Goal: Transaction & Acquisition: Purchase product/service

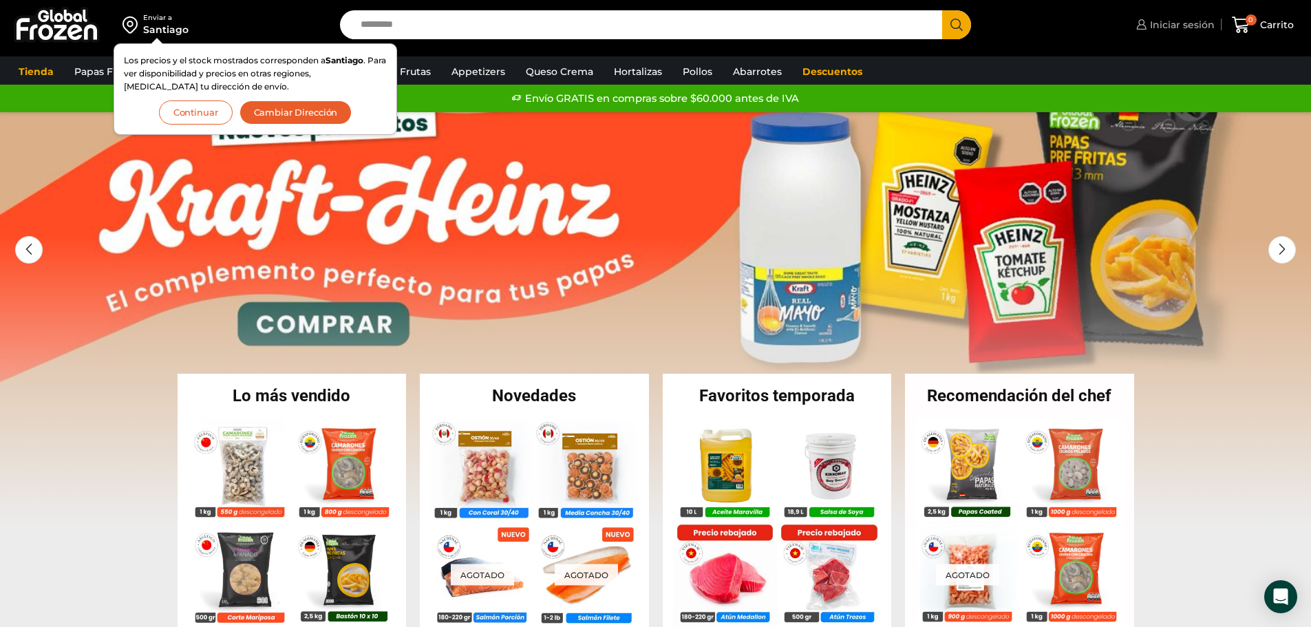
click at [1173, 24] on span "Iniciar sesión" at bounding box center [1181, 25] width 68 height 14
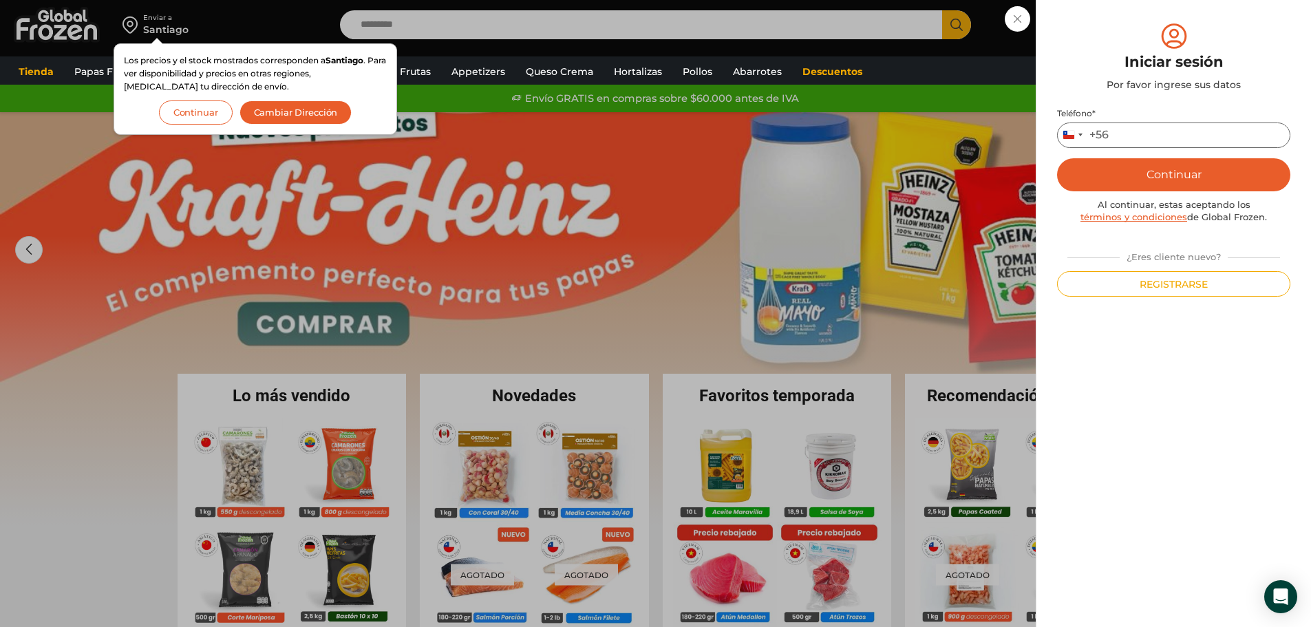
click at [1144, 135] on input "Teléfono *" at bounding box center [1173, 135] width 233 height 25
type input "*********"
click at [1154, 173] on button "Continuar" at bounding box center [1173, 174] width 233 height 33
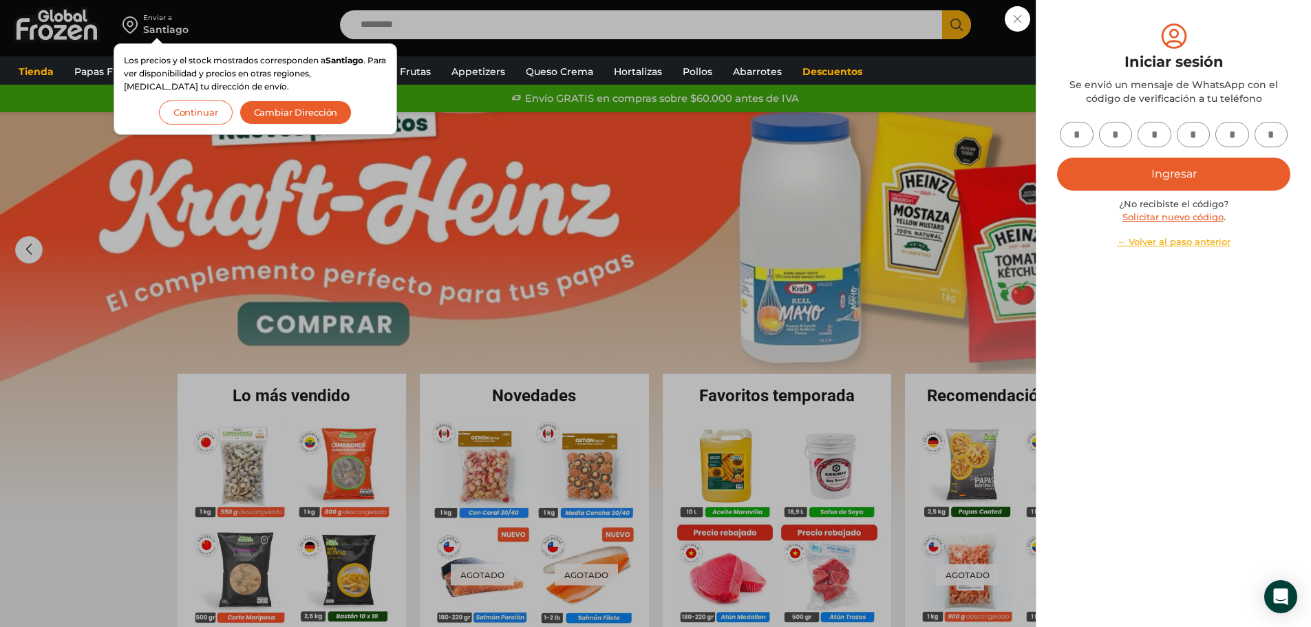
click at [1077, 129] on input "text" at bounding box center [1077, 134] width 34 height 25
type input "*"
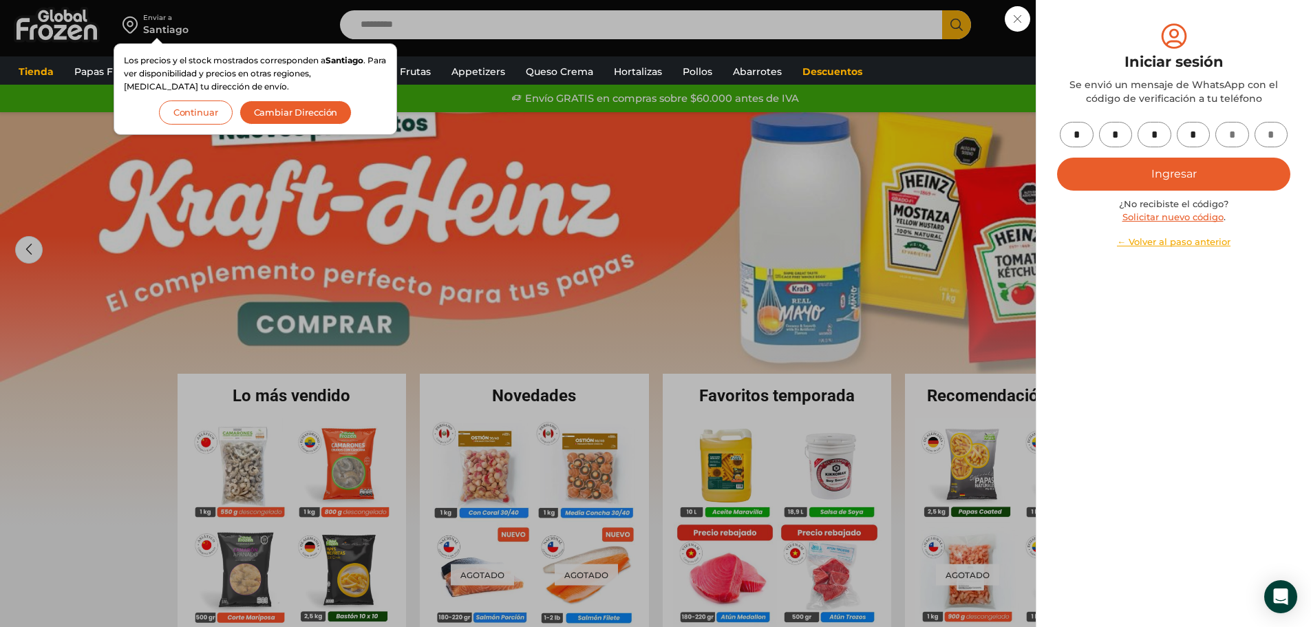
type input "*"
click at [1132, 179] on button "Ingresar" at bounding box center [1173, 174] width 233 height 33
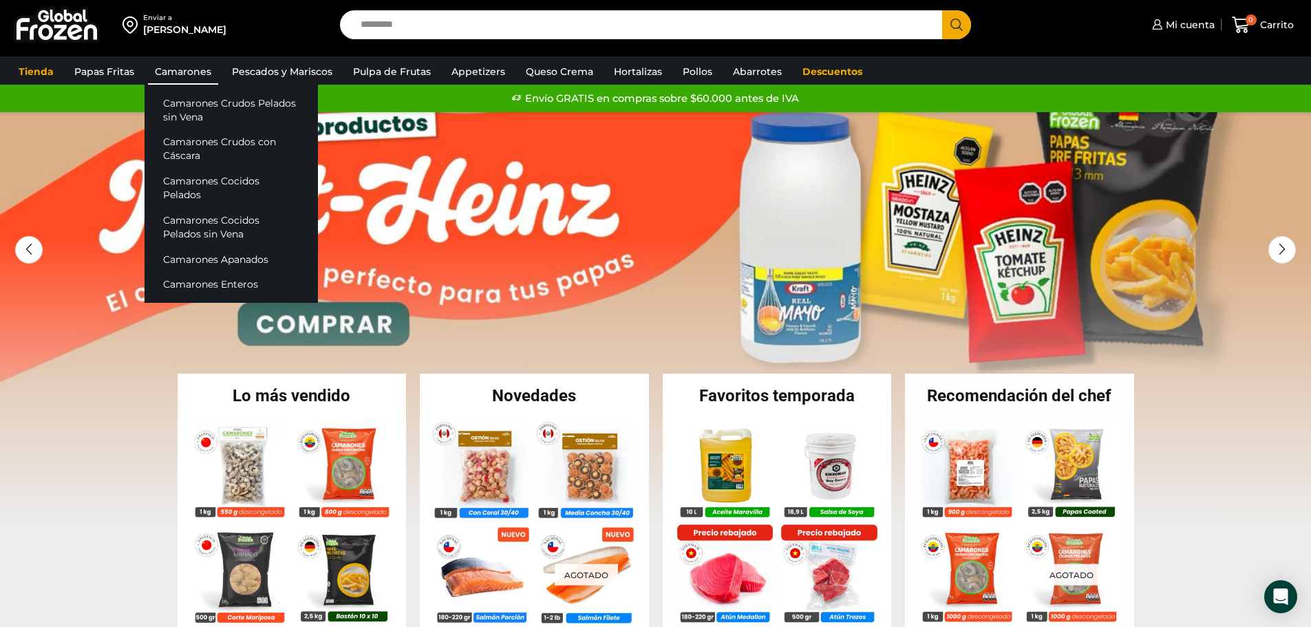
click at [160, 66] on link "Camarones" at bounding box center [183, 72] width 70 height 26
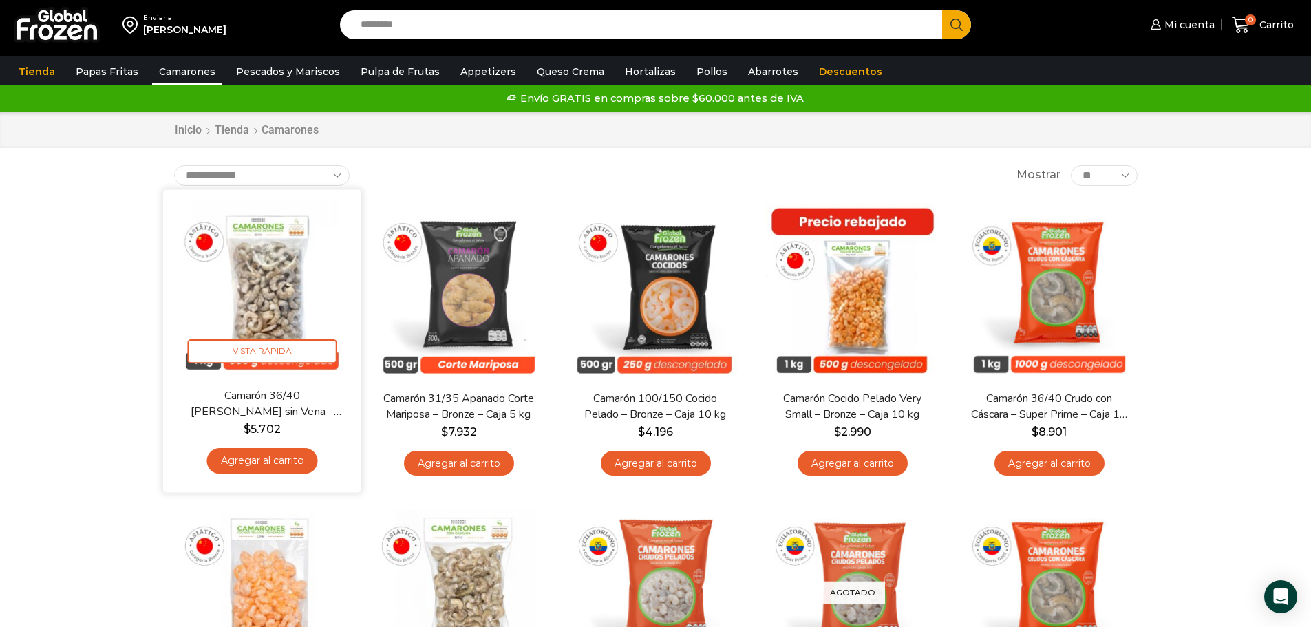
click at [256, 288] on img at bounding box center [262, 289] width 178 height 178
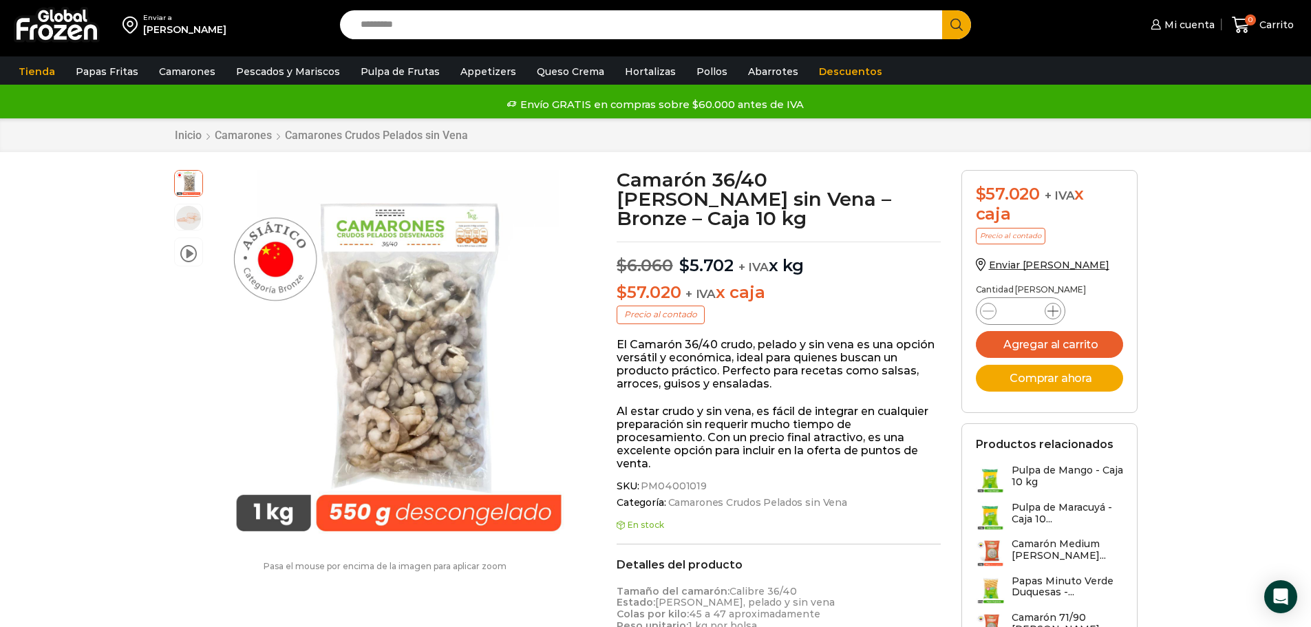
click at [1060, 309] on span at bounding box center [1053, 311] width 17 height 17
type input "*"
click at [1046, 346] on button "Agregar al carrito" at bounding box center [1049, 344] width 147 height 27
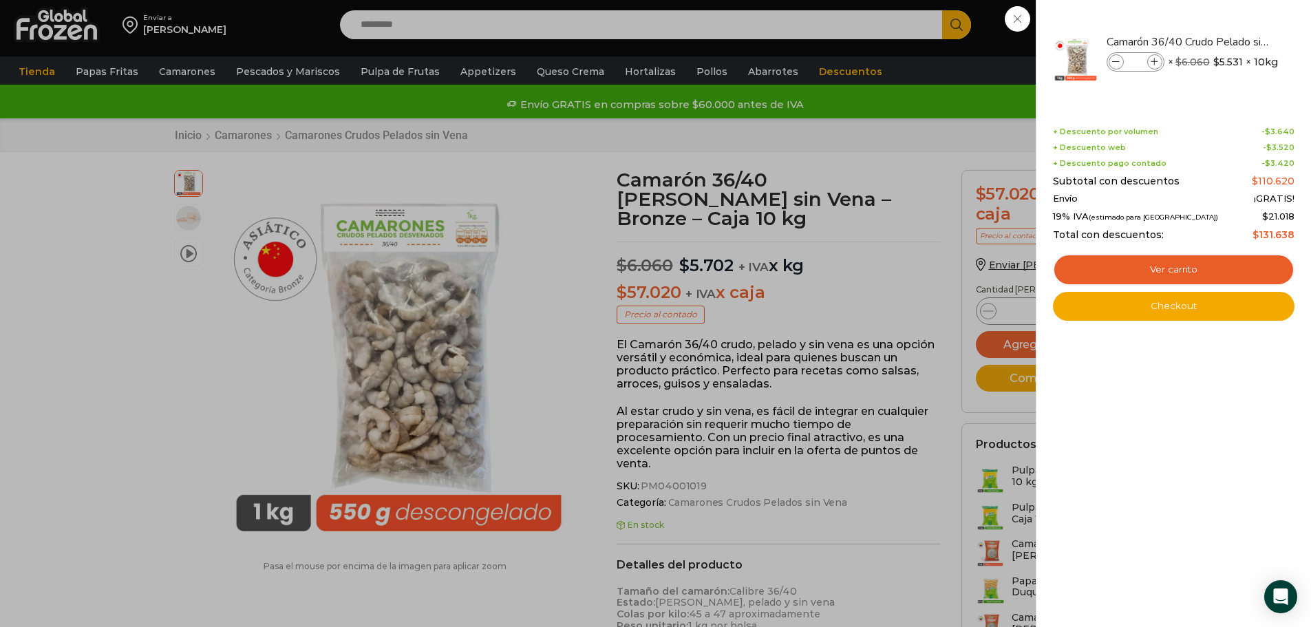
click at [1229, 41] on div "2 Carrito 2 2 Shopping Cart *" at bounding box center [1263, 25] width 69 height 32
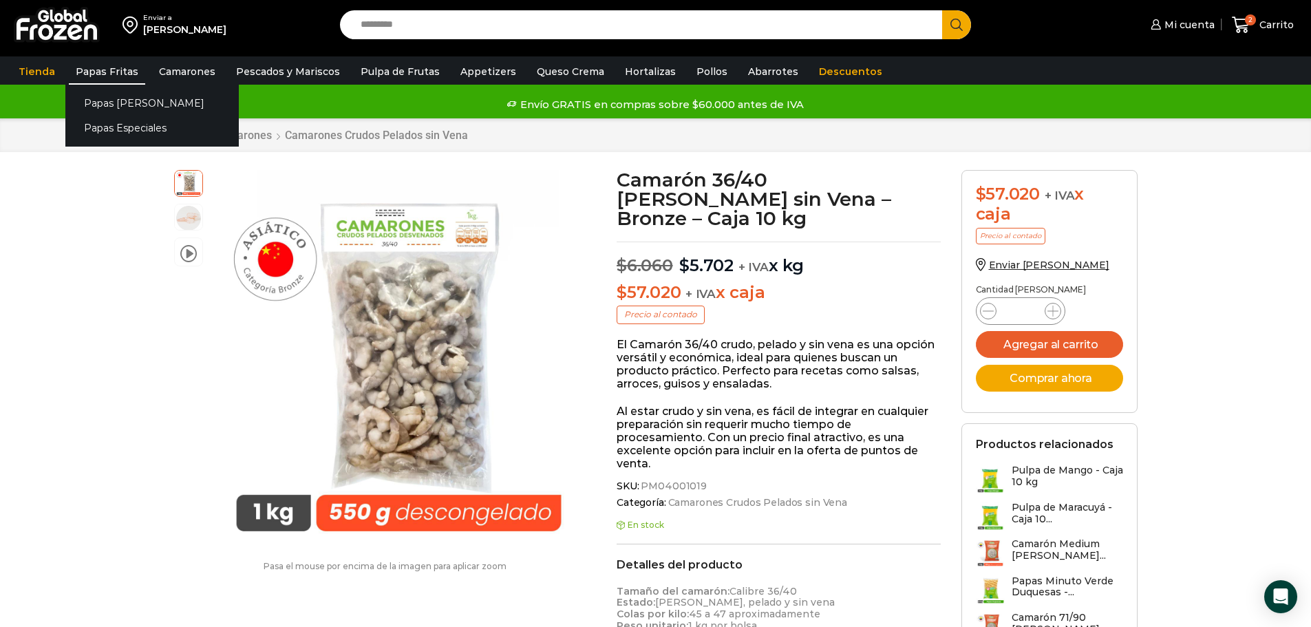
click at [107, 72] on link "Papas Fritas" at bounding box center [107, 72] width 76 height 26
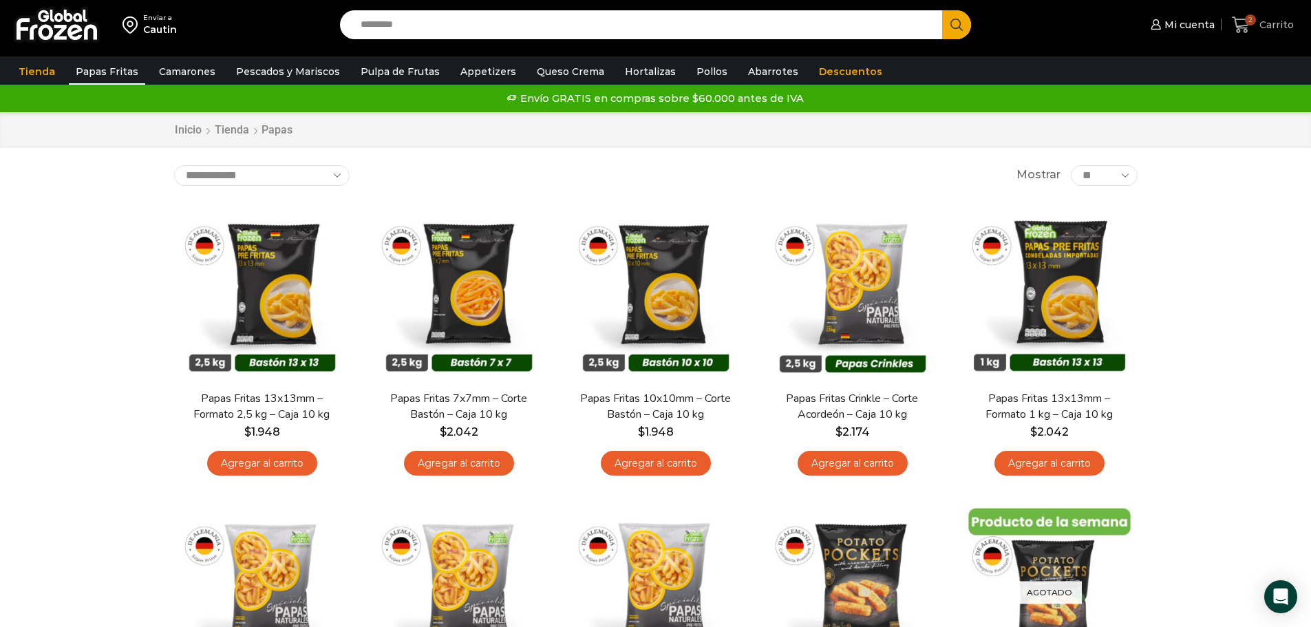
click at [1273, 28] on span "Carrito" at bounding box center [1275, 25] width 38 height 14
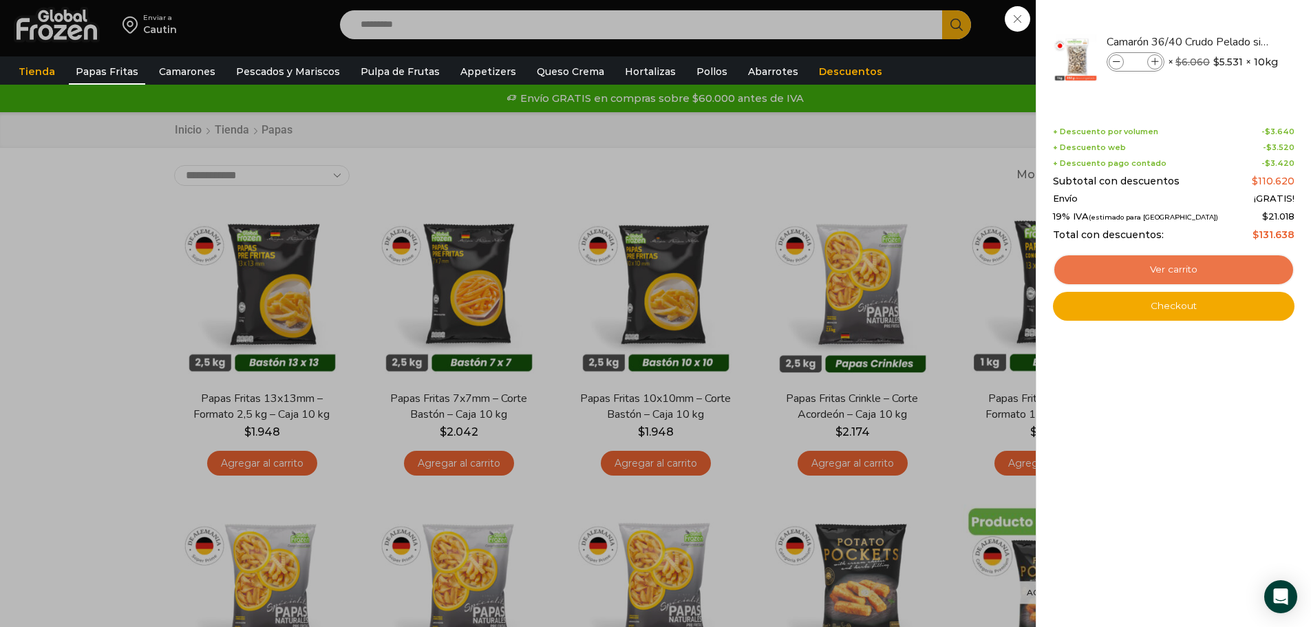
click at [1179, 268] on link "Ver carrito" at bounding box center [1174, 270] width 242 height 32
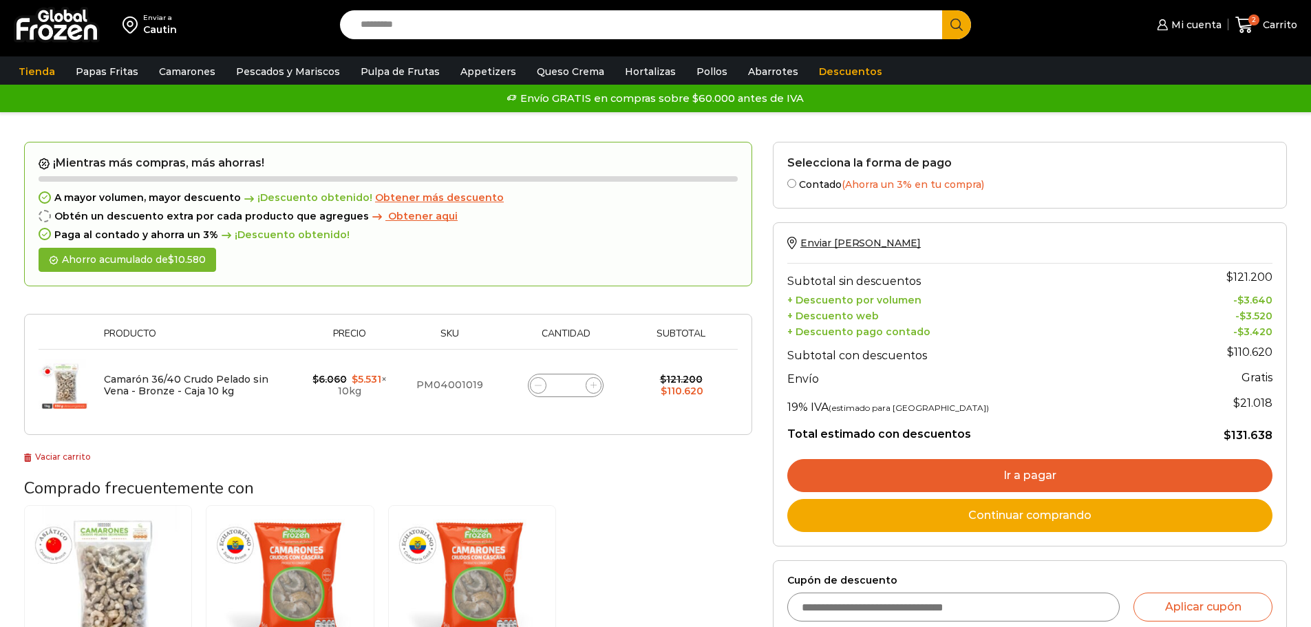
click at [1046, 479] on link "Ir a pagar" at bounding box center [1029, 475] width 485 height 33
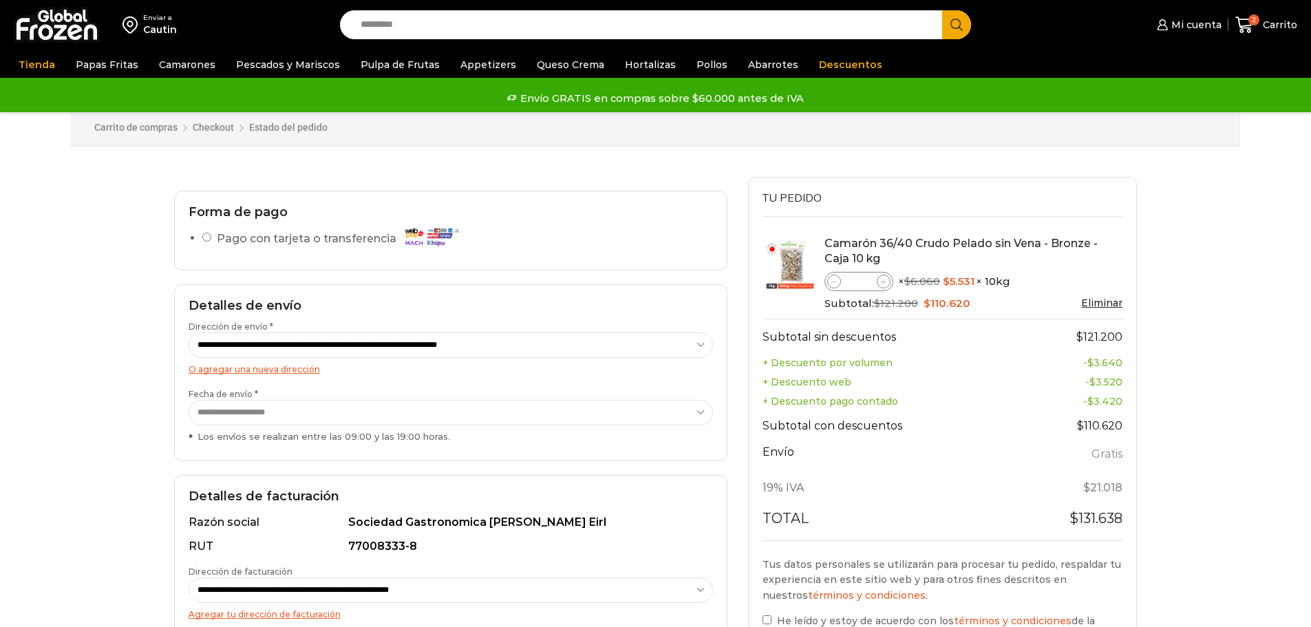
select select "*"
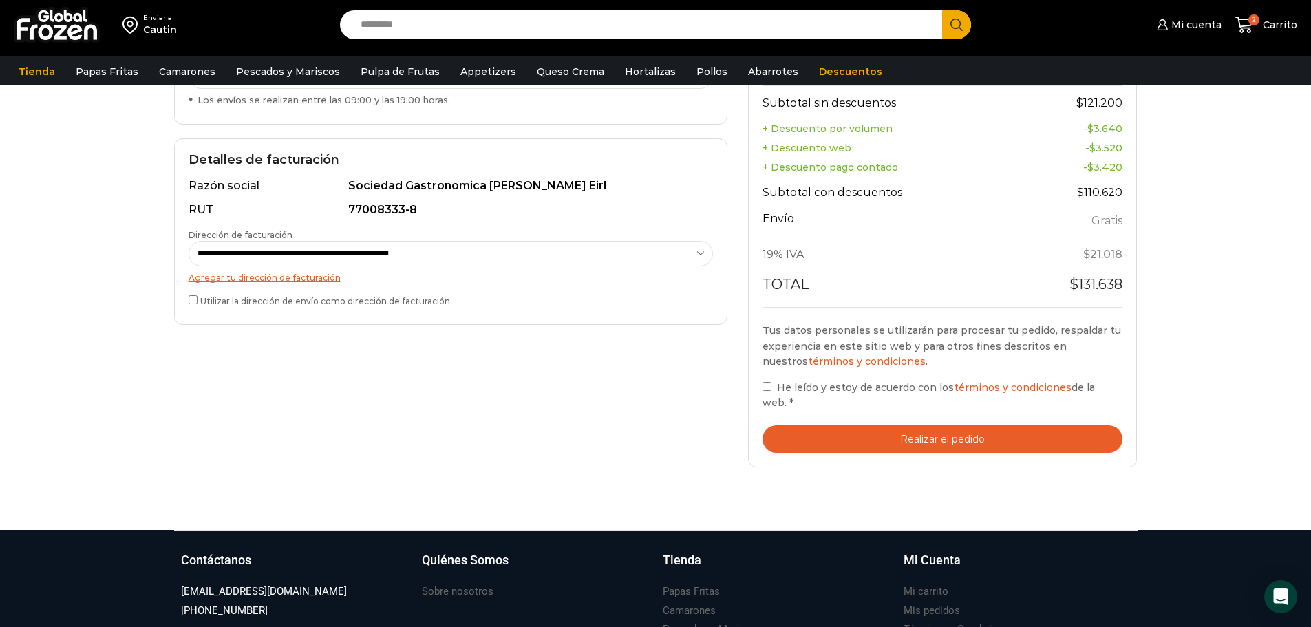
scroll to position [344, 0]
click at [954, 438] on button "Realizar el pedido" at bounding box center [943, 439] width 361 height 28
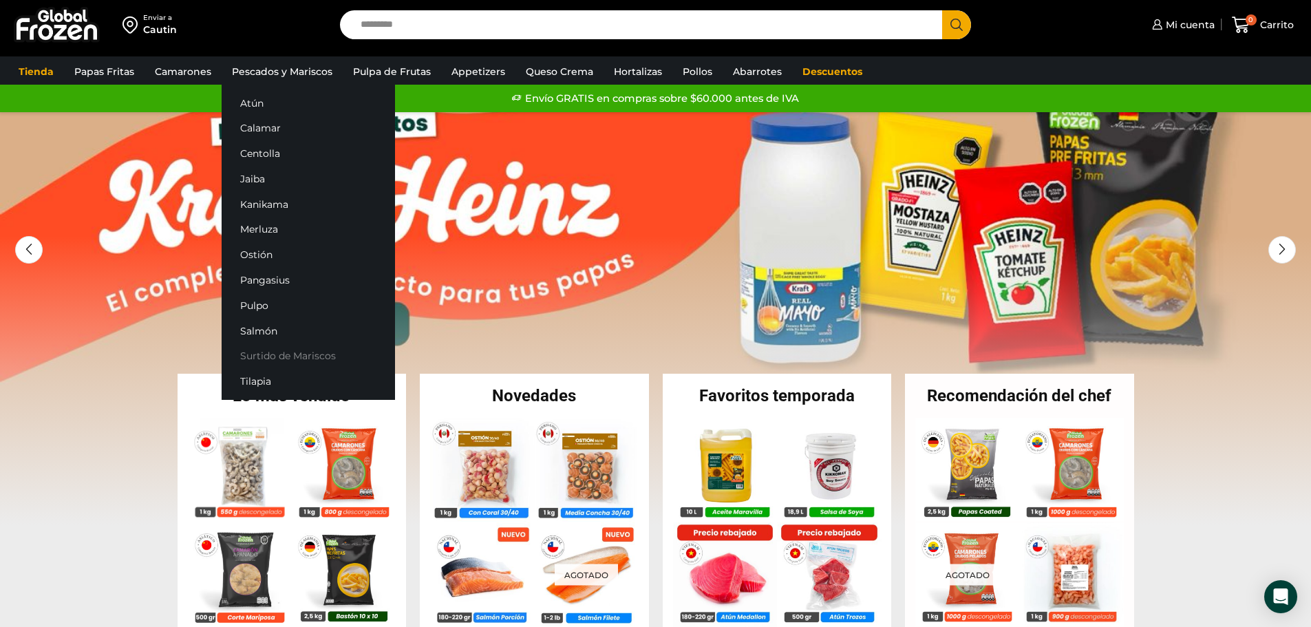
click at [292, 350] on link "Surtido de Mariscos" at bounding box center [308, 355] width 173 height 25
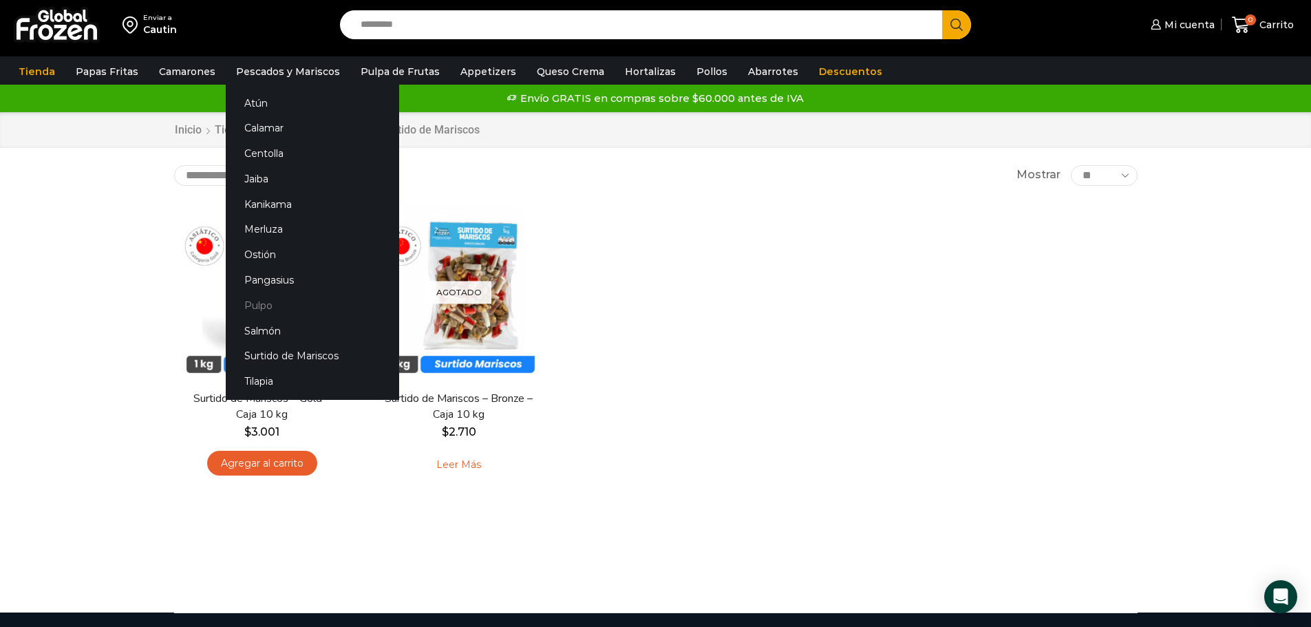
click at [257, 304] on link "Pulpo" at bounding box center [312, 305] width 173 height 25
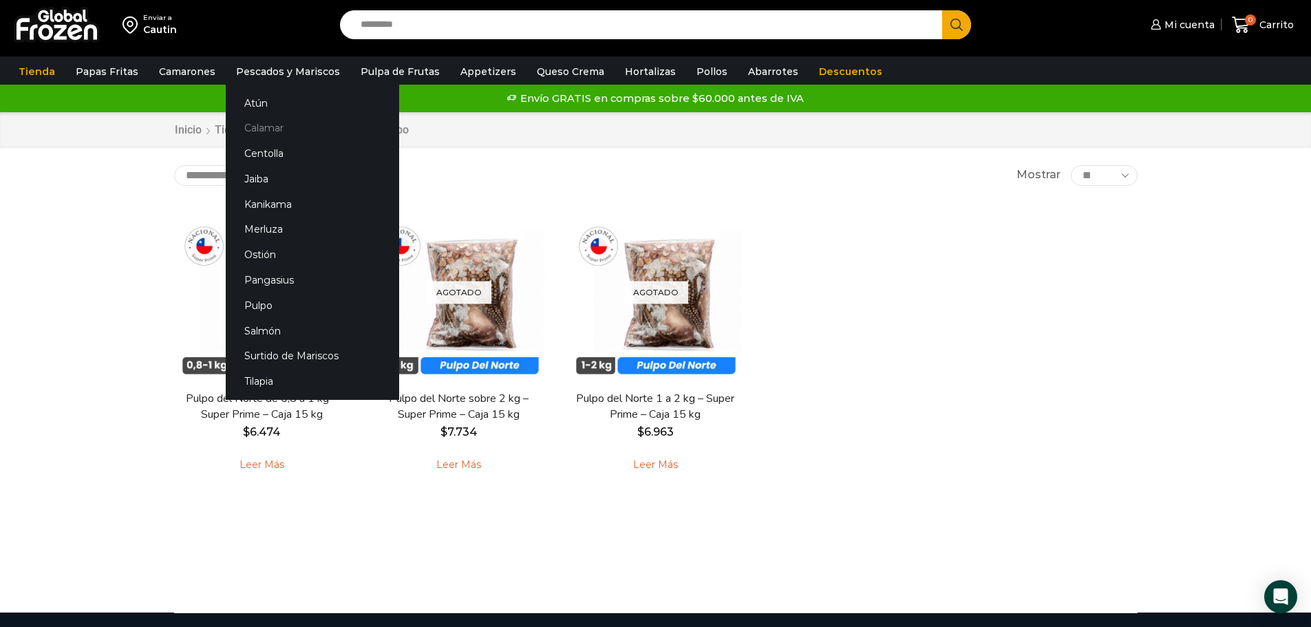
click at [265, 123] on link "Calamar" at bounding box center [312, 128] width 173 height 25
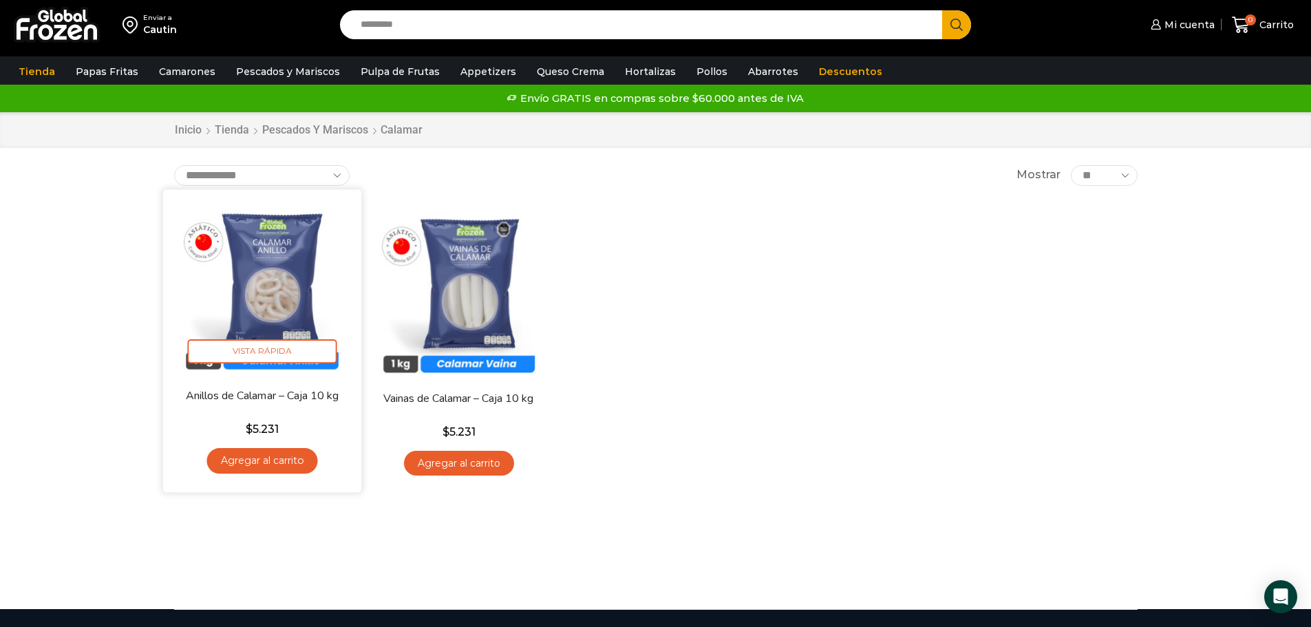
click at [268, 288] on img at bounding box center [262, 289] width 178 height 178
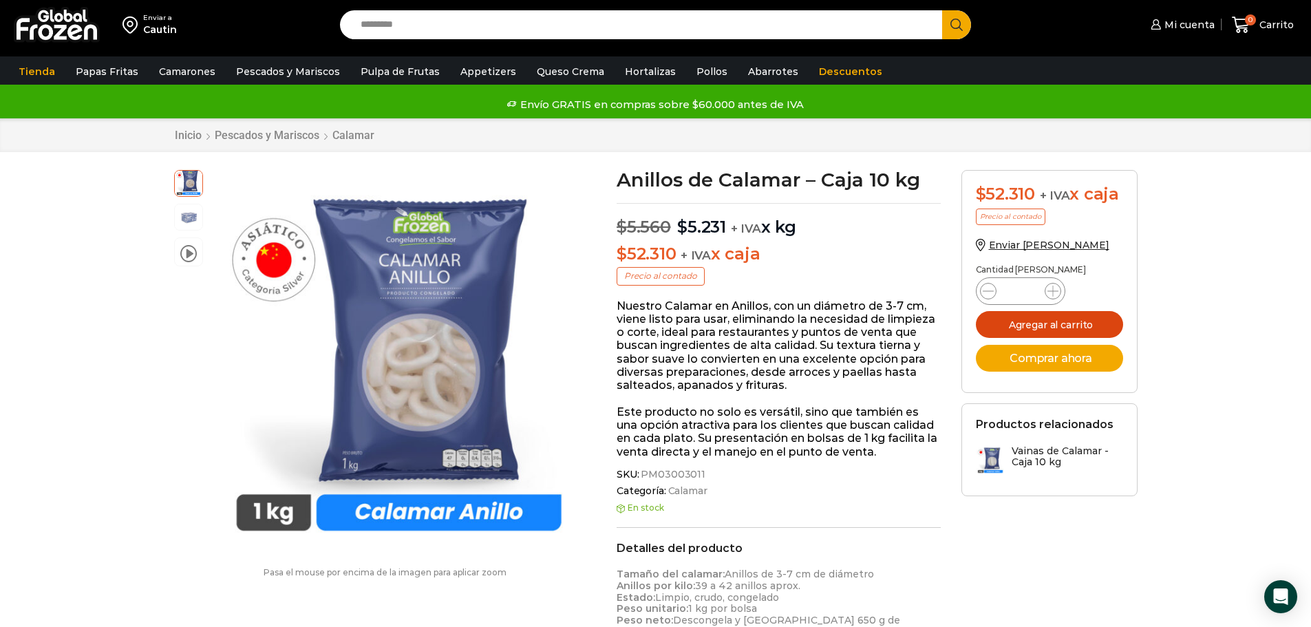
click at [1051, 323] on button "Agregar al carrito" at bounding box center [1049, 324] width 147 height 27
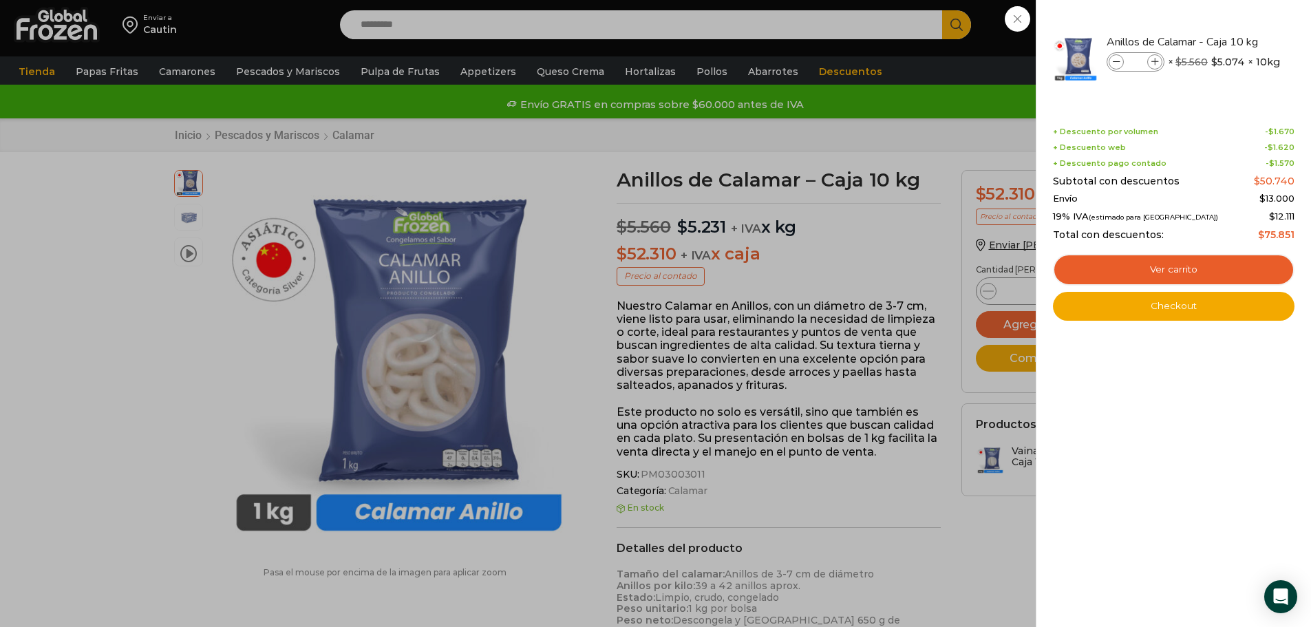
click at [1229, 41] on div "1 Carrito 1 1 Shopping Cart *" at bounding box center [1263, 25] width 69 height 32
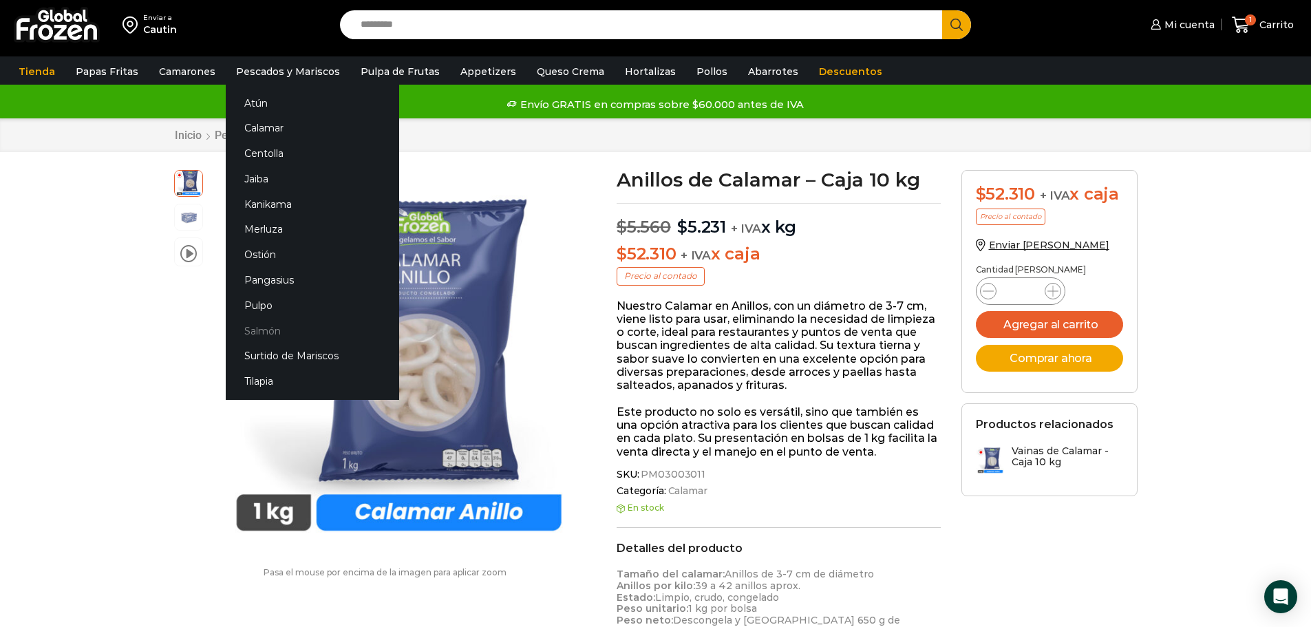
click at [266, 332] on link "Salmón" at bounding box center [312, 330] width 173 height 25
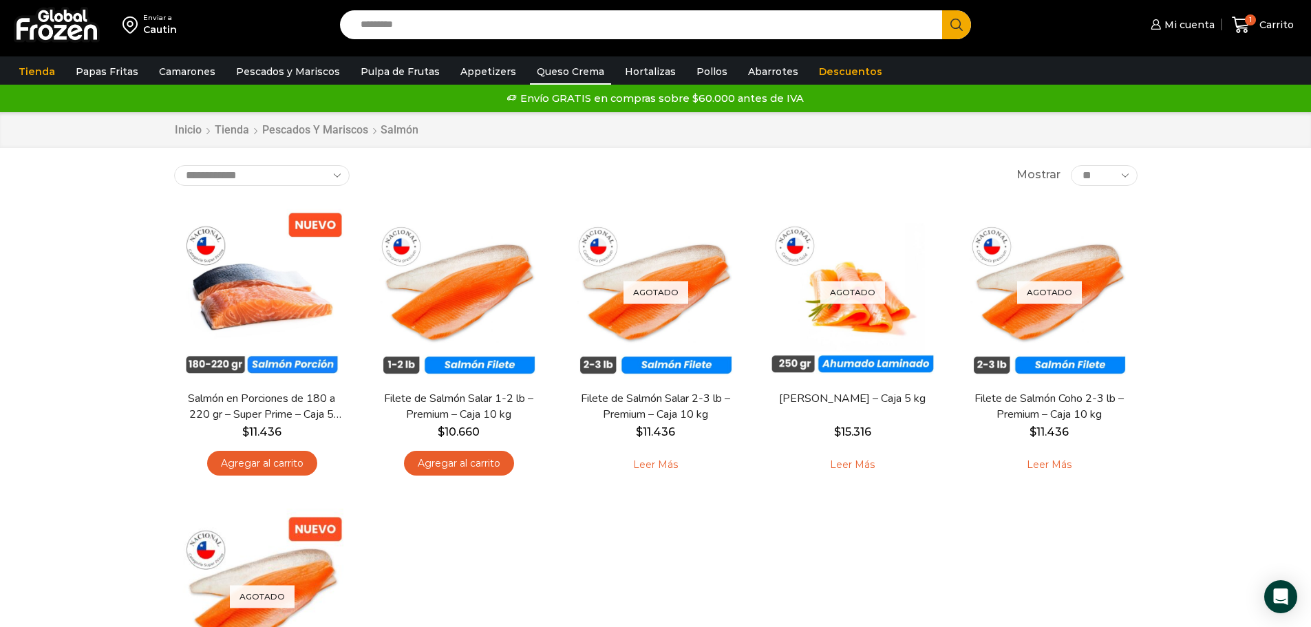
click at [549, 71] on link "Queso Crema" at bounding box center [570, 72] width 81 height 26
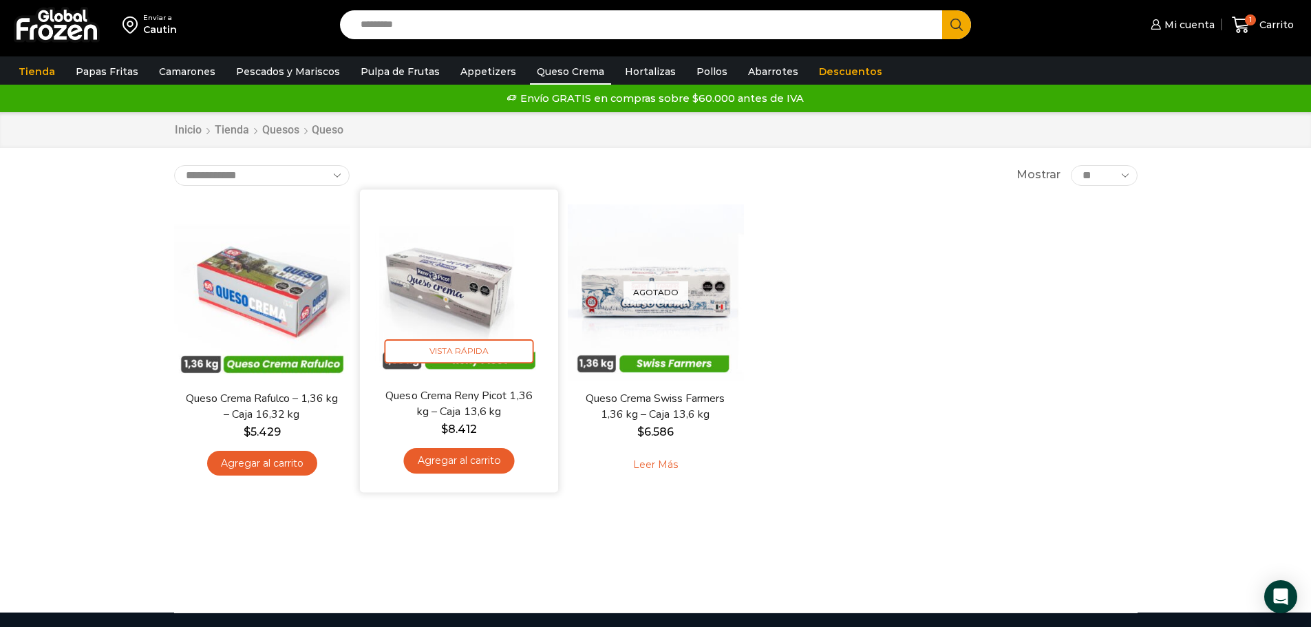
click at [468, 289] on img at bounding box center [459, 289] width 178 height 178
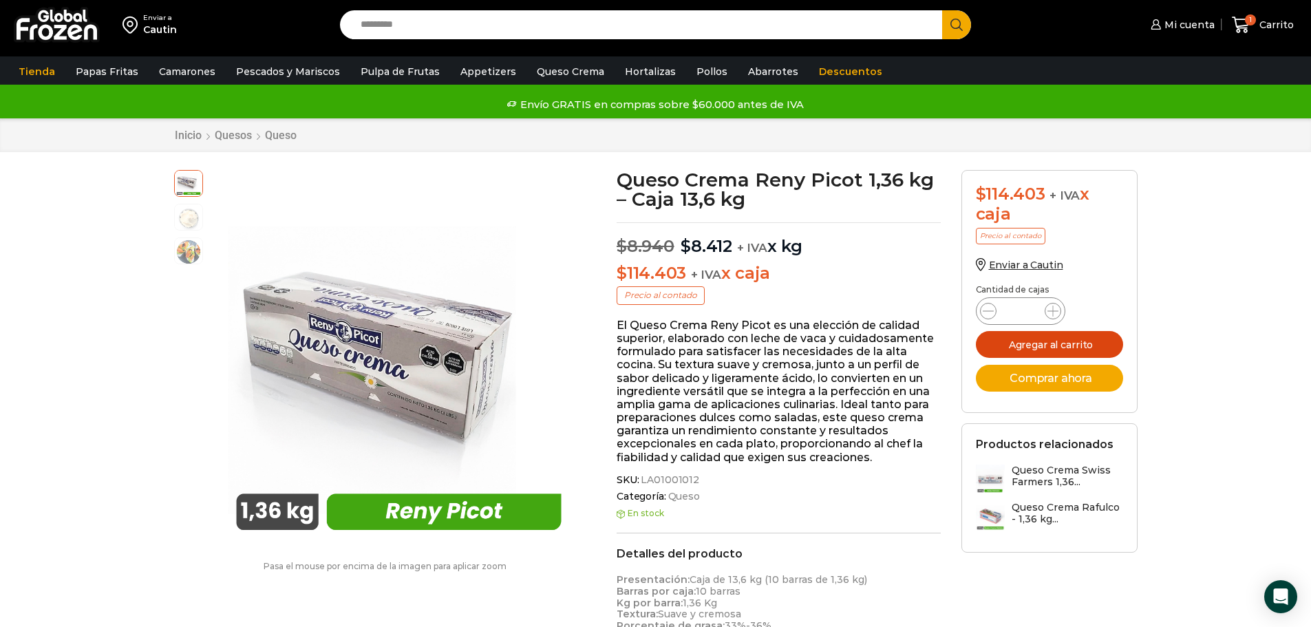
click at [1037, 343] on button "Agregar al carrito" at bounding box center [1049, 344] width 147 height 27
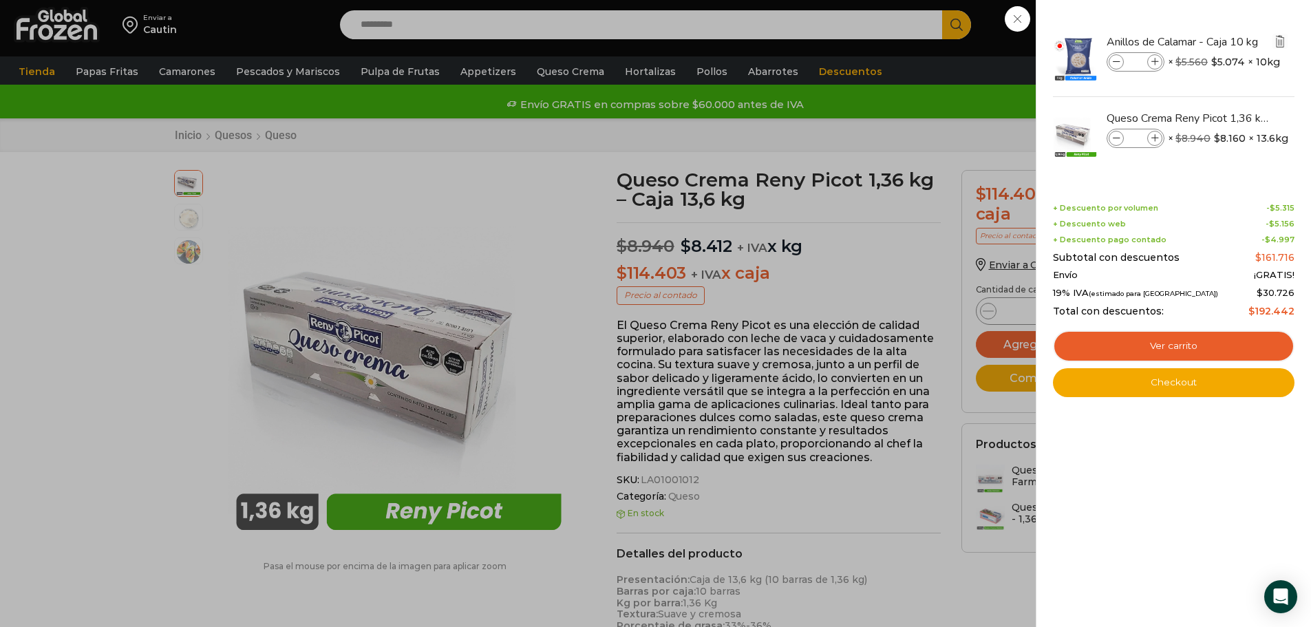
click at [1279, 41] on img "Eliminar Anillos de Calamar - Caja 10 kg del carrito" at bounding box center [1280, 41] width 12 height 12
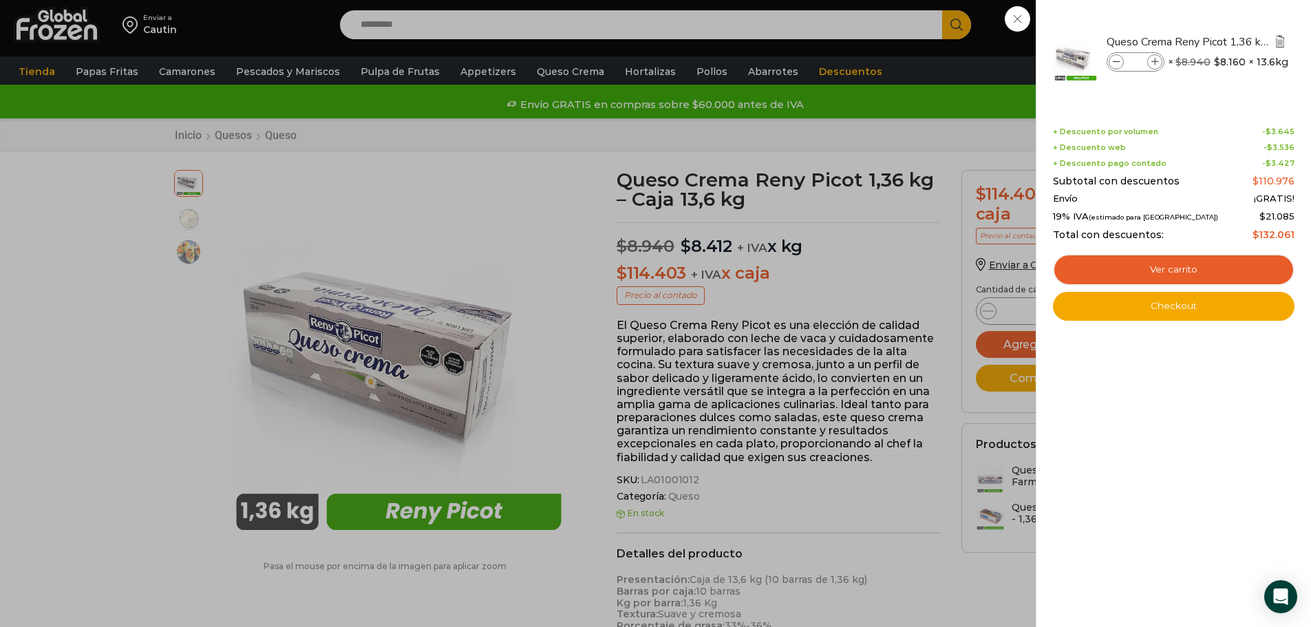
click at [1281, 38] on img "Eliminar Queso Crema Reny Picot 1,36 kg - Caja 13,6 kg del carrito" at bounding box center [1280, 41] width 12 height 12
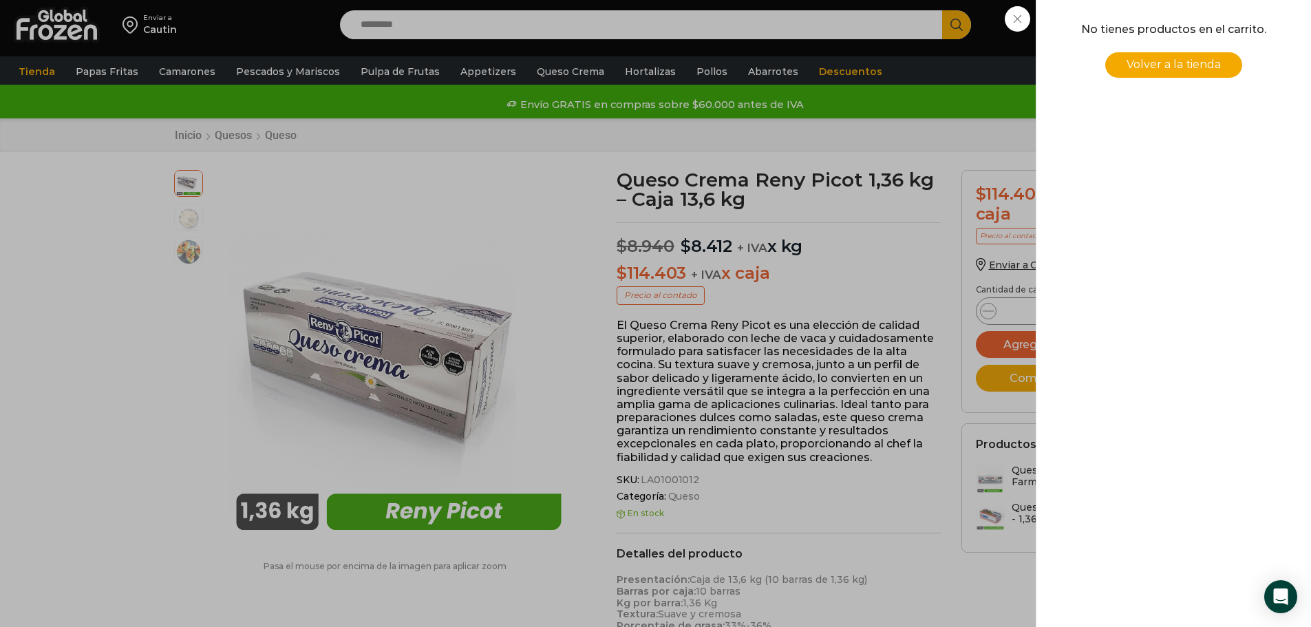
click at [1229, 41] on div "0 Carrito 0 0 Shopping Cart No tienes productos en el carrito. Volver a la tien…" at bounding box center [1263, 25] width 69 height 32
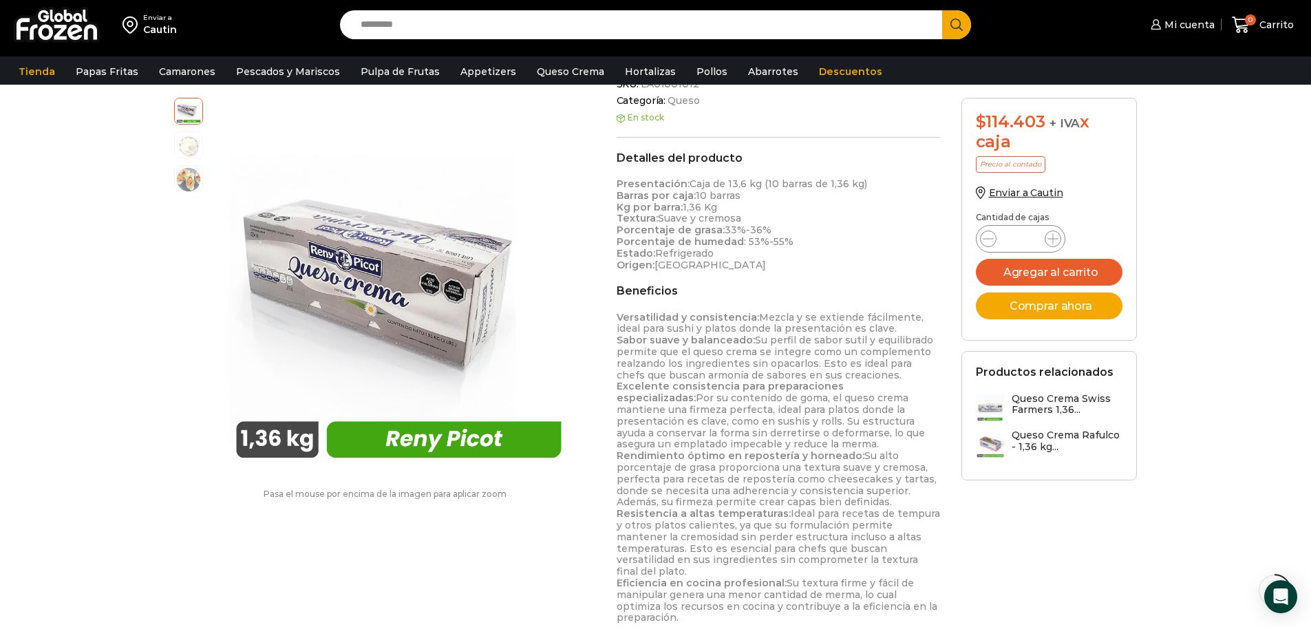
scroll to position [483, 0]
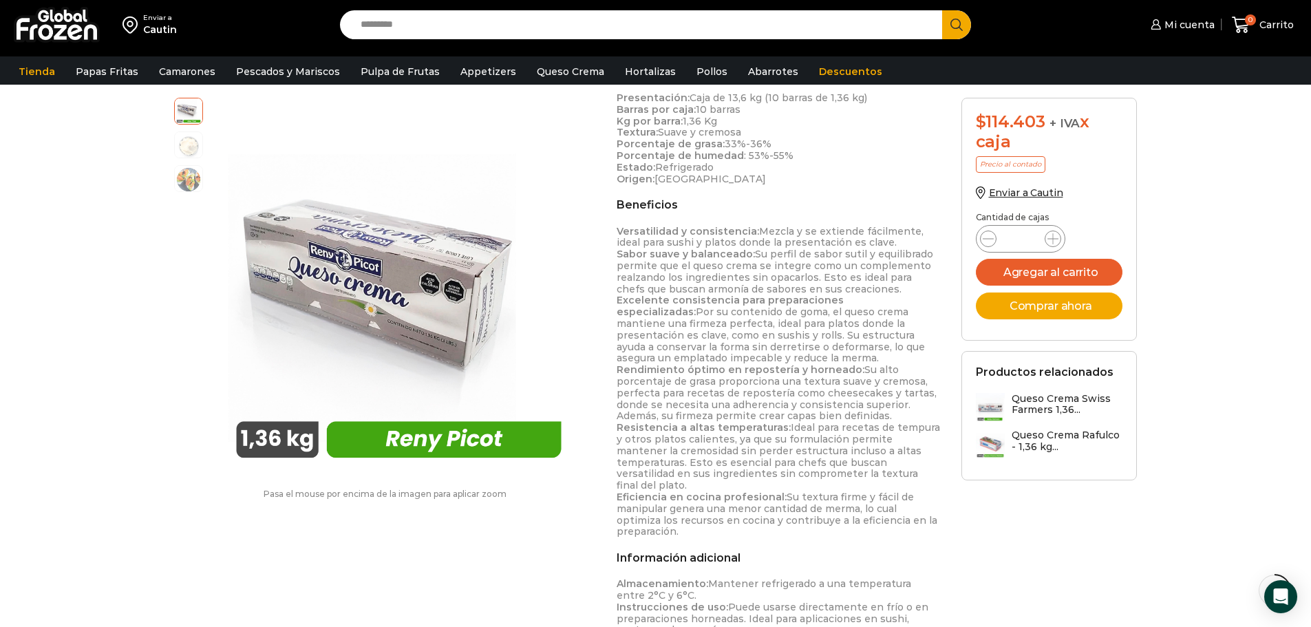
click at [0, 242] on div "Enviar a Cautin Search input Search Mi cuenta Mi perfil" at bounding box center [655, 186] width 1311 height 1338
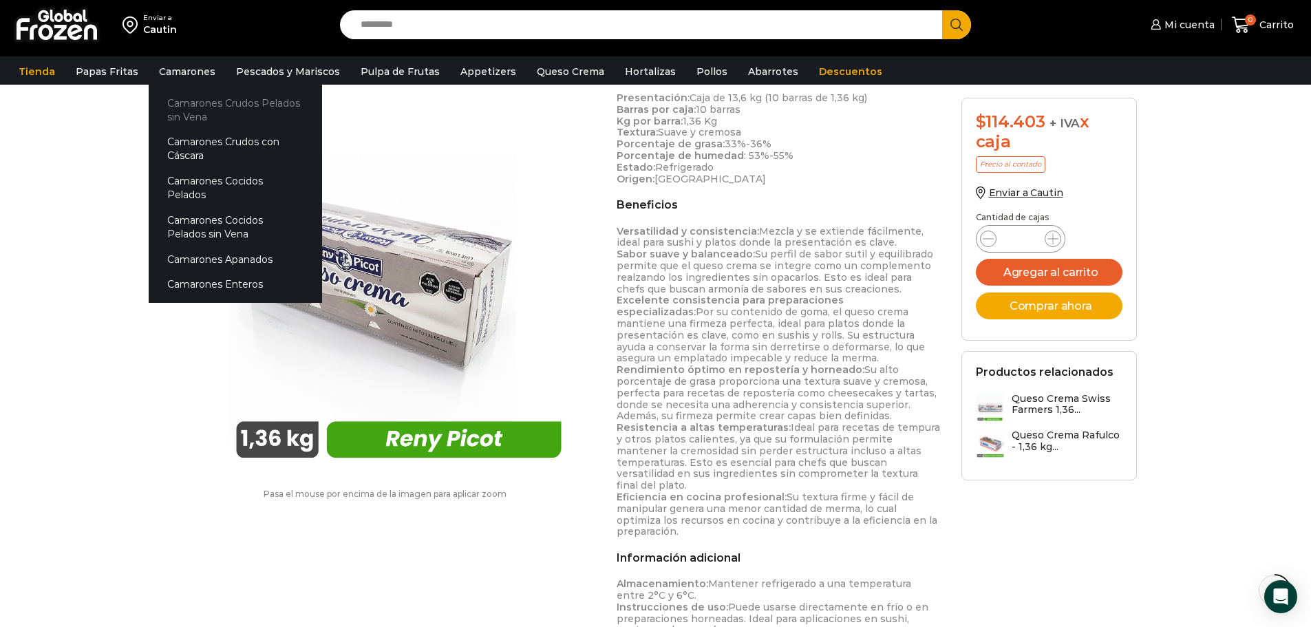
click at [172, 109] on link "Camarones Crudos Pelados sin Vena" at bounding box center [235, 109] width 173 height 39
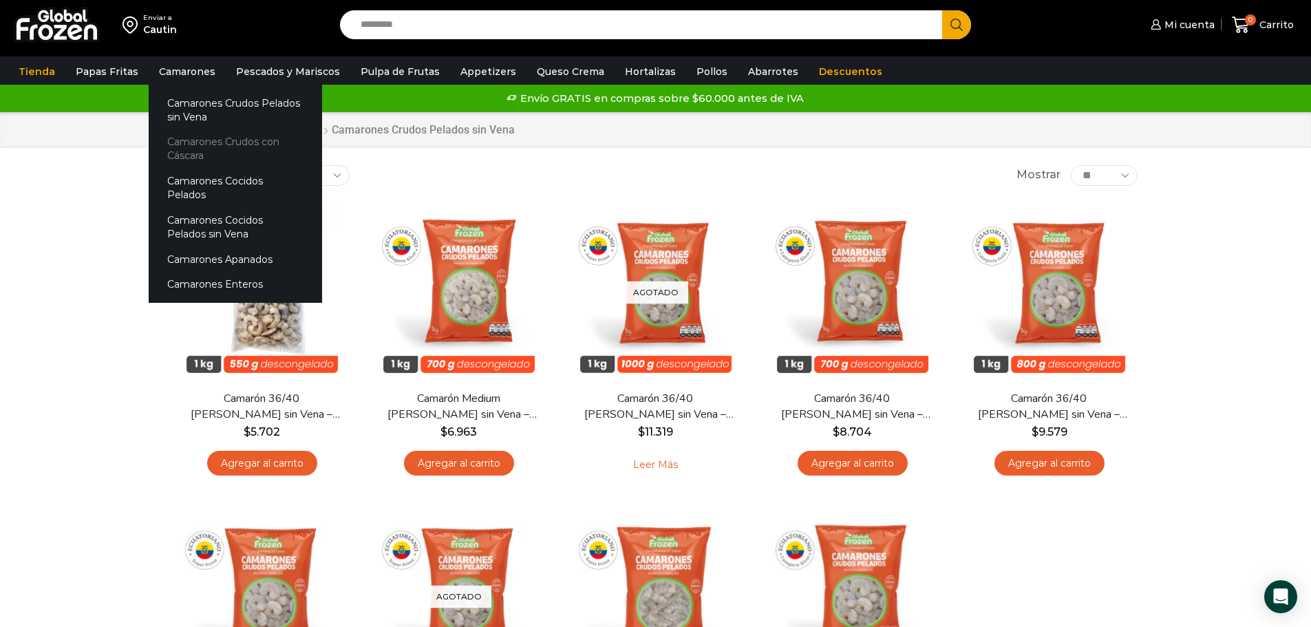
click at [185, 151] on link "Camarones Crudos con Cáscara" at bounding box center [235, 148] width 173 height 39
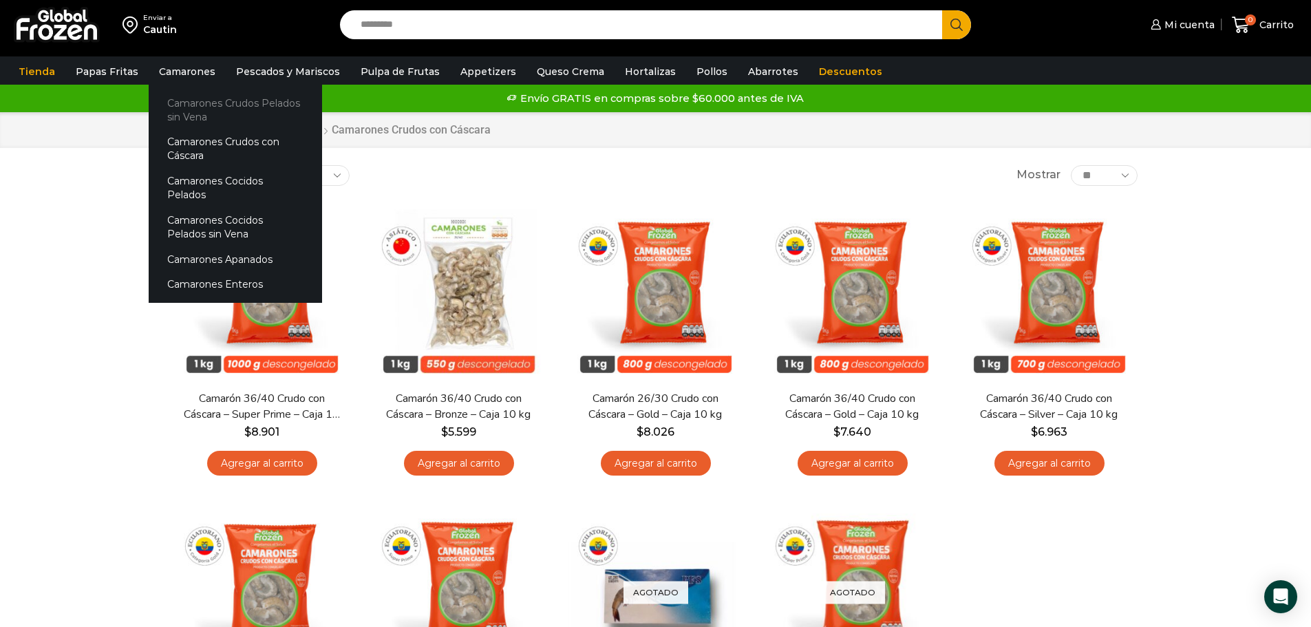
click at [171, 105] on link "Camarones Crudos Pelados sin Vena" at bounding box center [235, 109] width 173 height 39
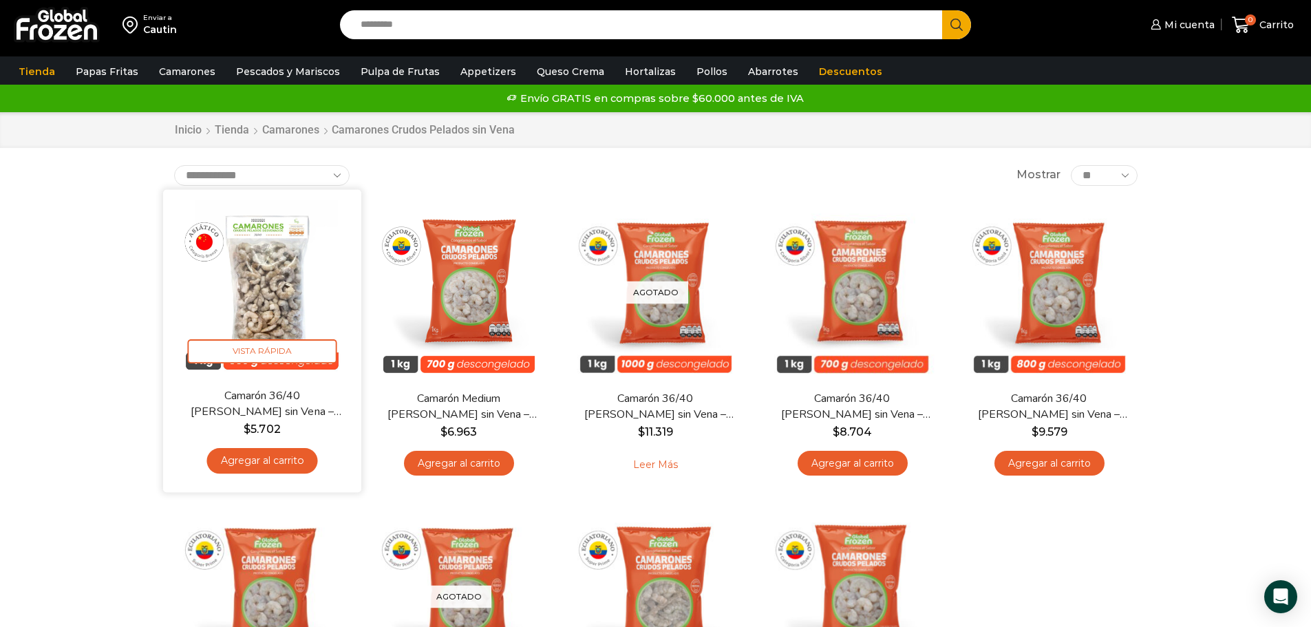
click at [284, 300] on img at bounding box center [262, 289] width 178 height 178
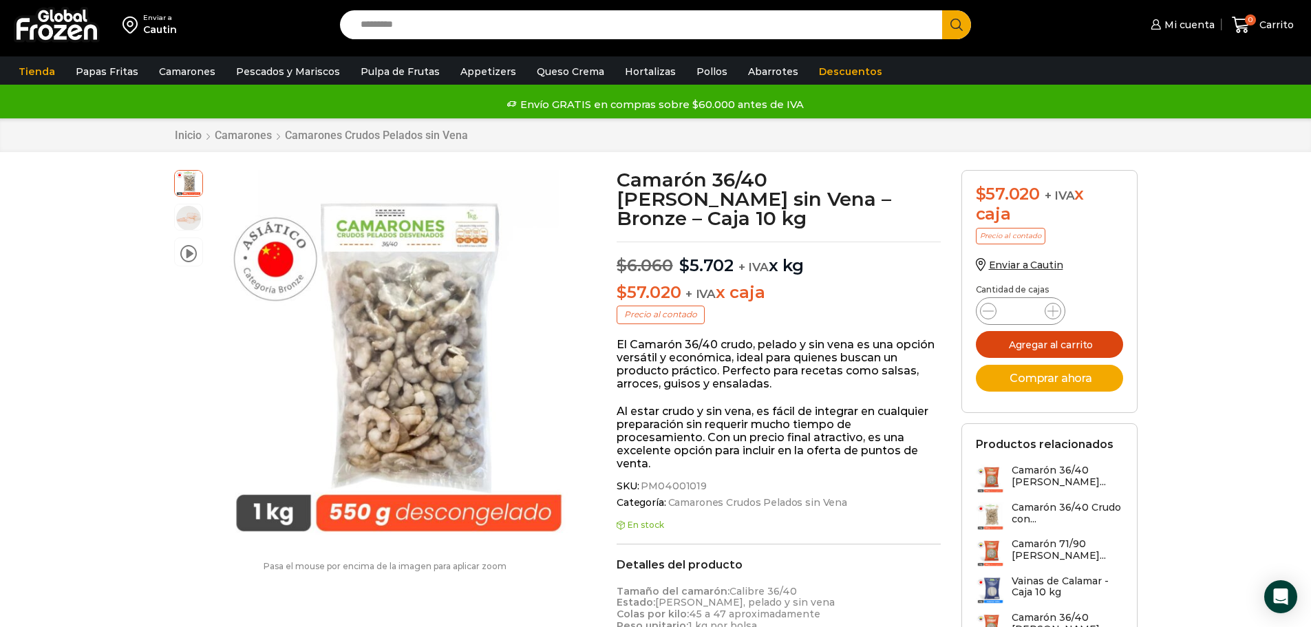
click at [1033, 343] on button "Agregar al carrito" at bounding box center [1049, 344] width 147 height 27
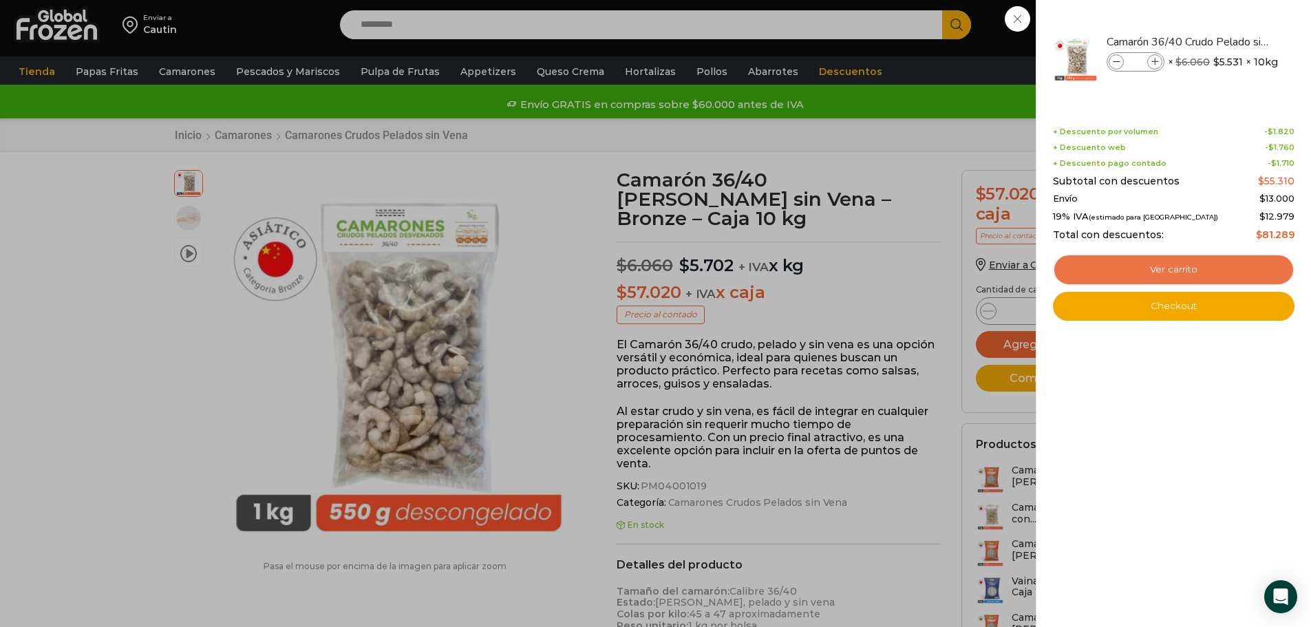
click at [1183, 262] on link "Ver carrito" at bounding box center [1174, 270] width 242 height 32
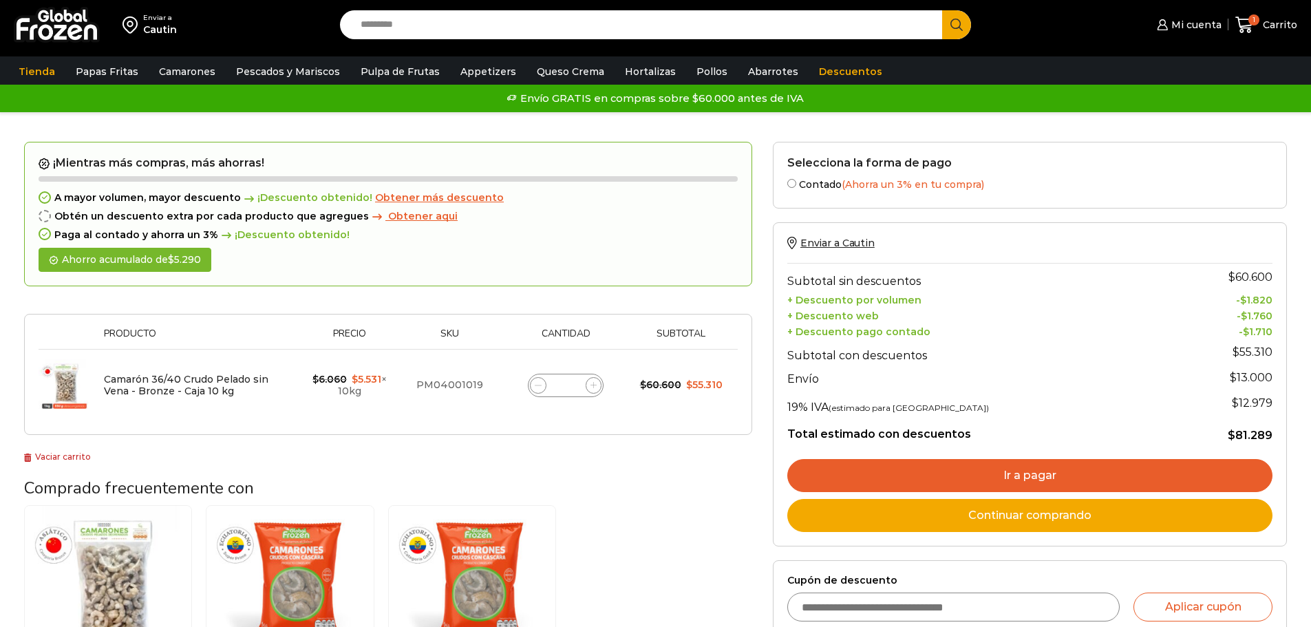
click at [597, 390] on span at bounding box center [594, 385] width 17 height 17
type input "*"
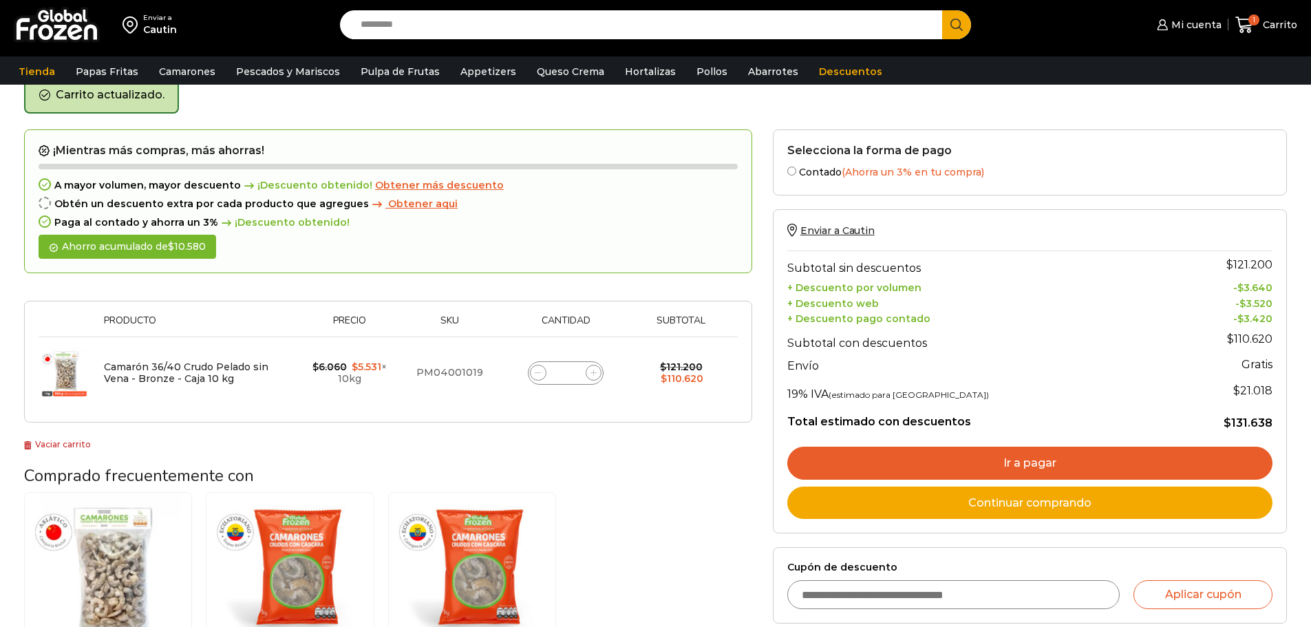
scroll to position [71, 0]
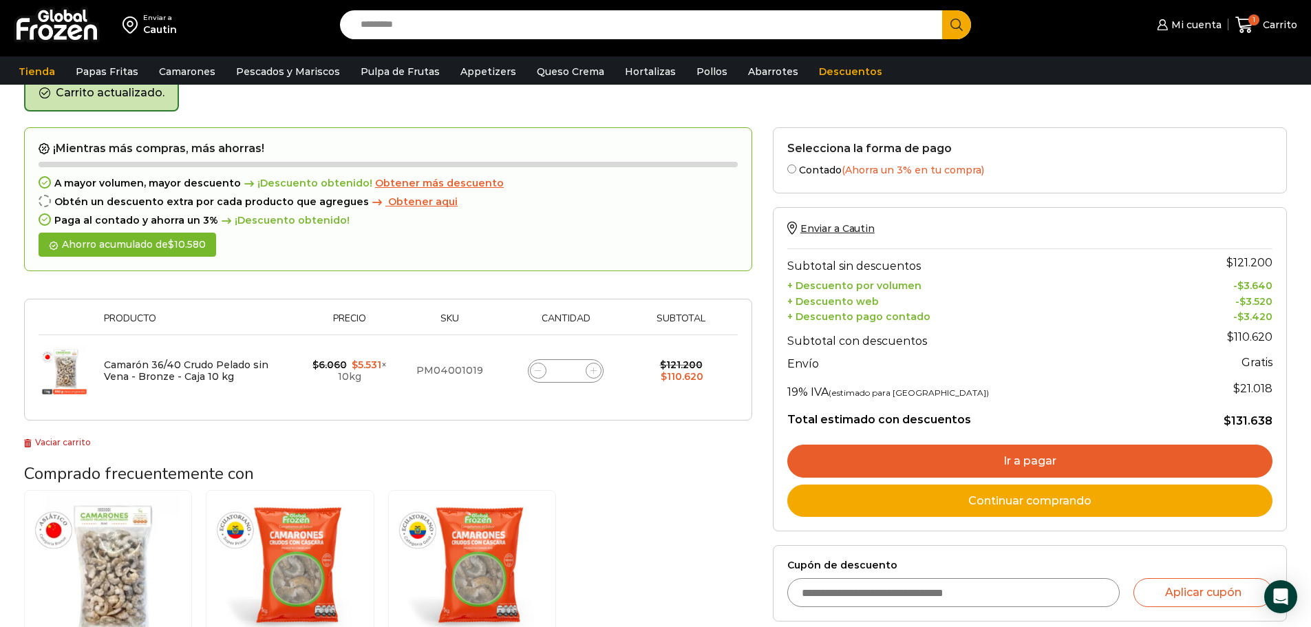
click at [596, 374] on icon at bounding box center [594, 371] width 6 height 6
type input "*"
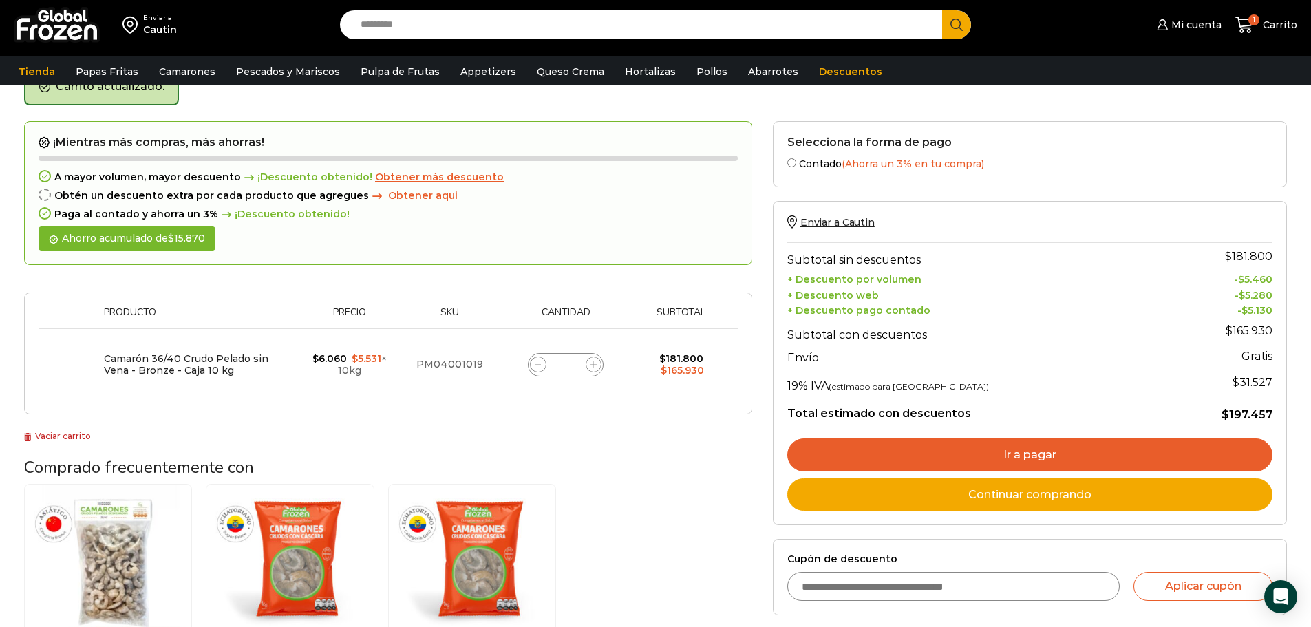
scroll to position [78, 0]
click at [546, 365] on span at bounding box center [538, 364] width 17 height 17
type input "*"
click at [589, 364] on span at bounding box center [594, 364] width 17 height 17
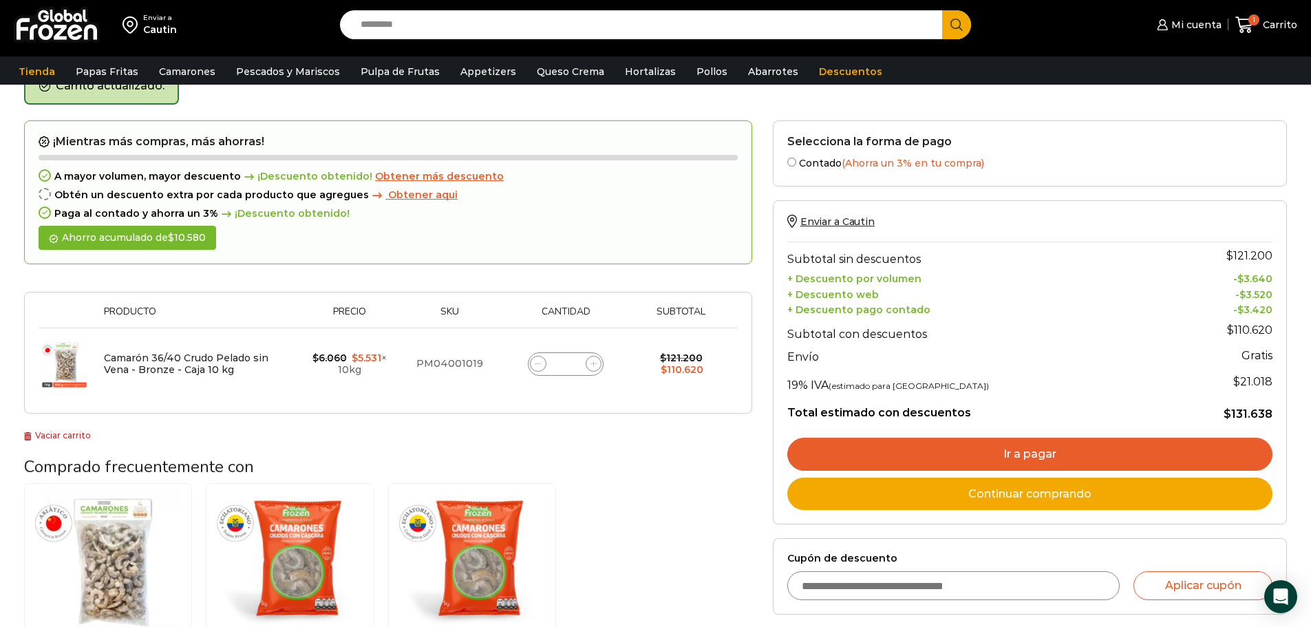
type input "*"
click at [535, 359] on span at bounding box center [538, 364] width 17 height 17
type input "*"
click at [1044, 447] on link "Ir a pagar" at bounding box center [1029, 454] width 485 height 33
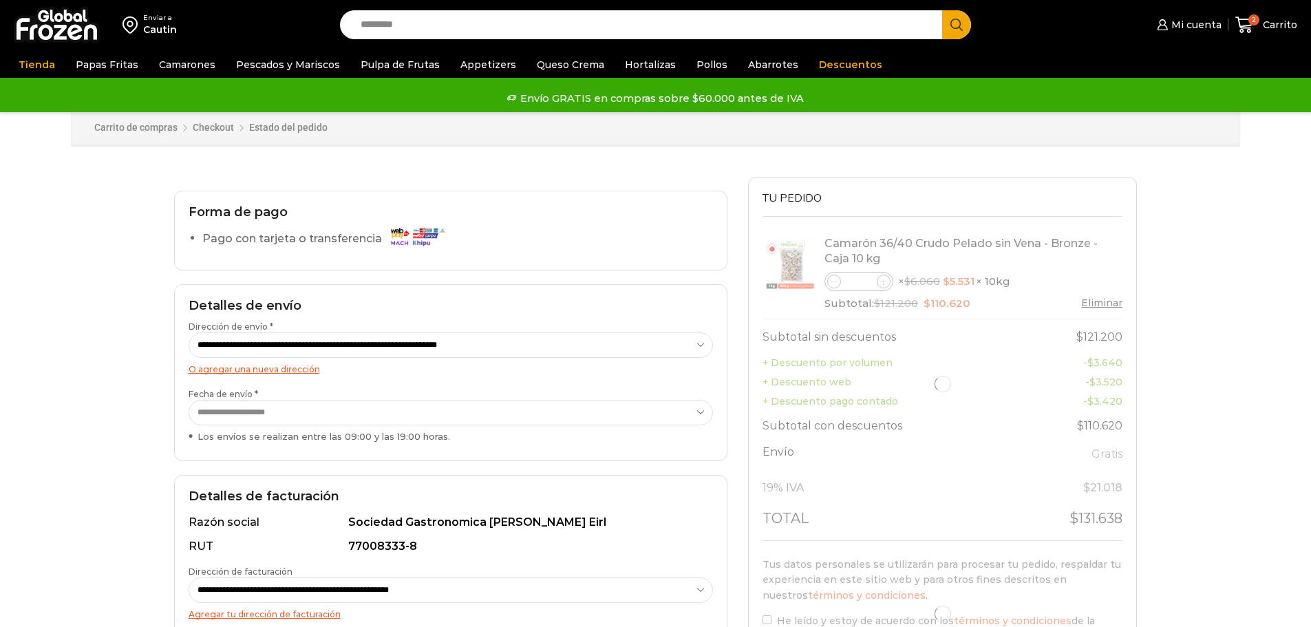
select select "*"
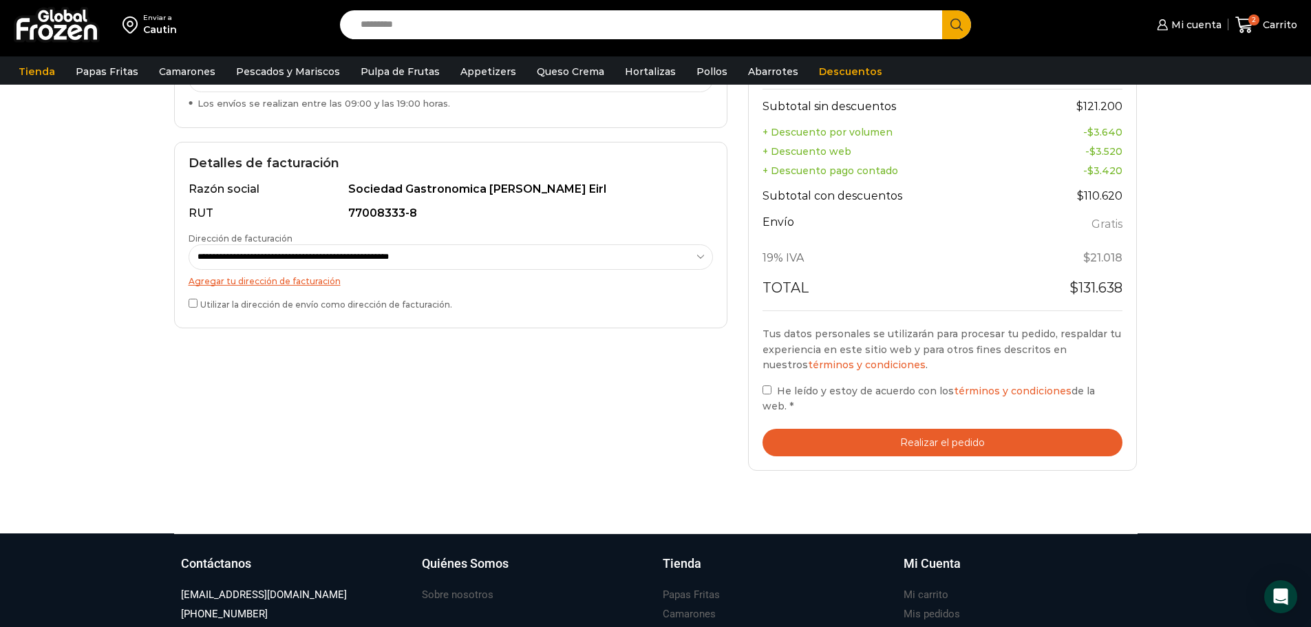
scroll to position [344, 0]
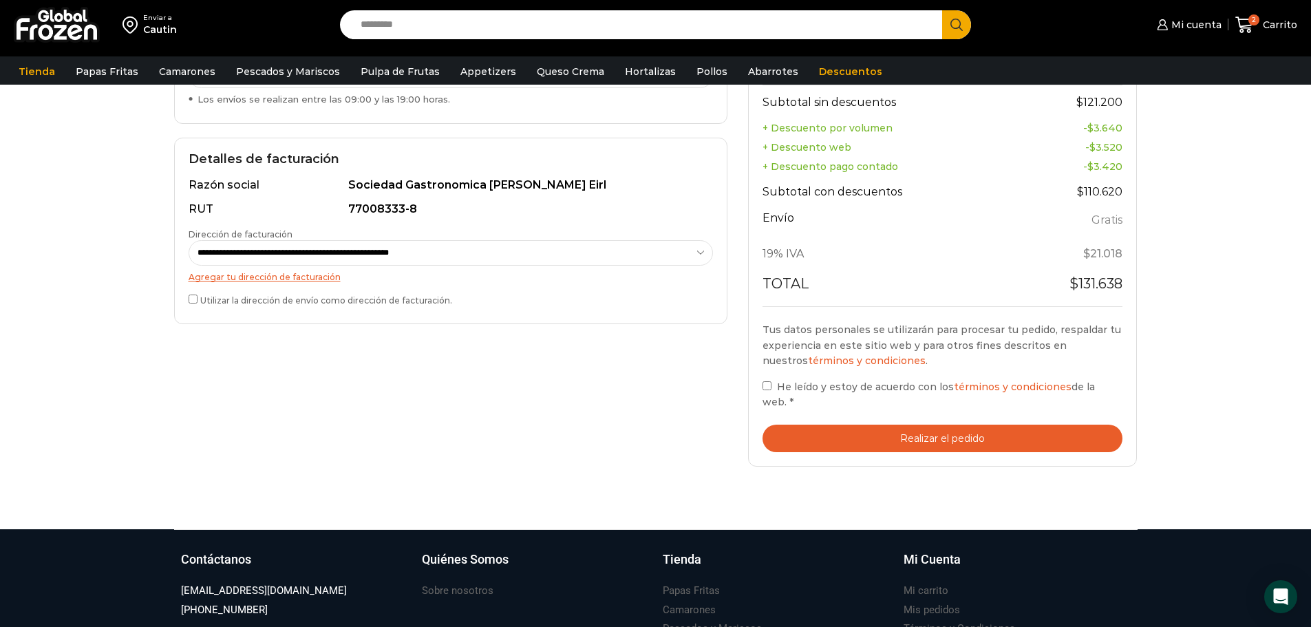
click at [929, 441] on button "Realizar el pedido" at bounding box center [943, 439] width 361 height 28
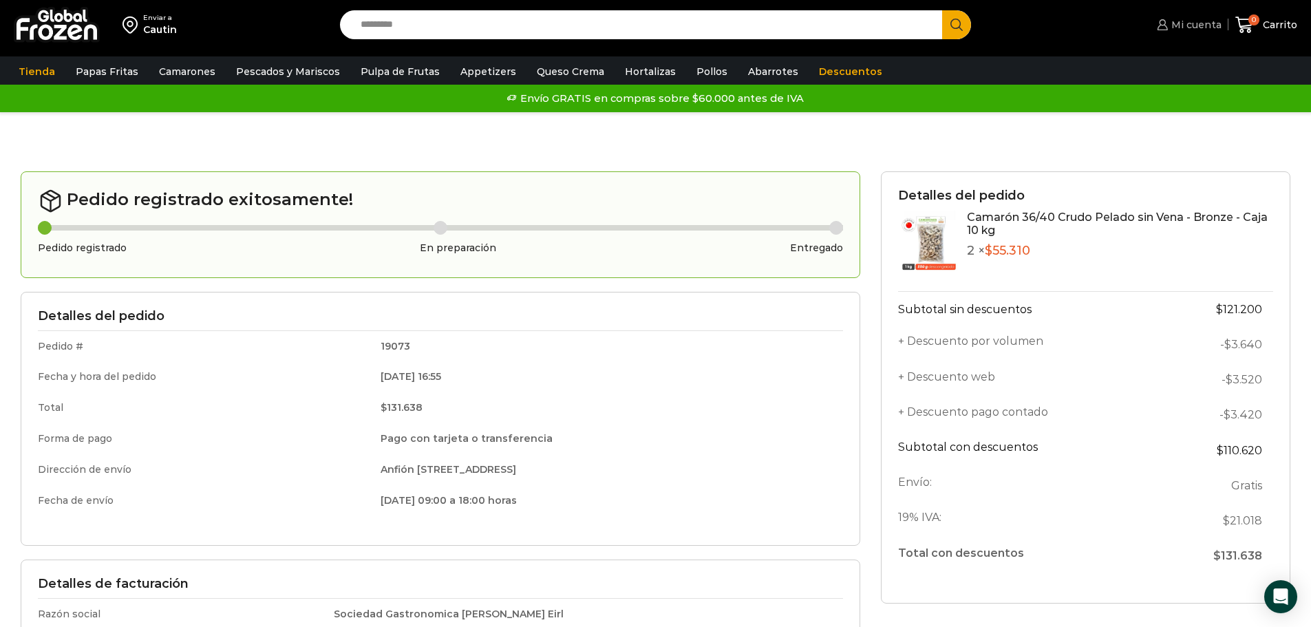
click at [1200, 25] on span "Mi cuenta" at bounding box center [1195, 25] width 54 height 14
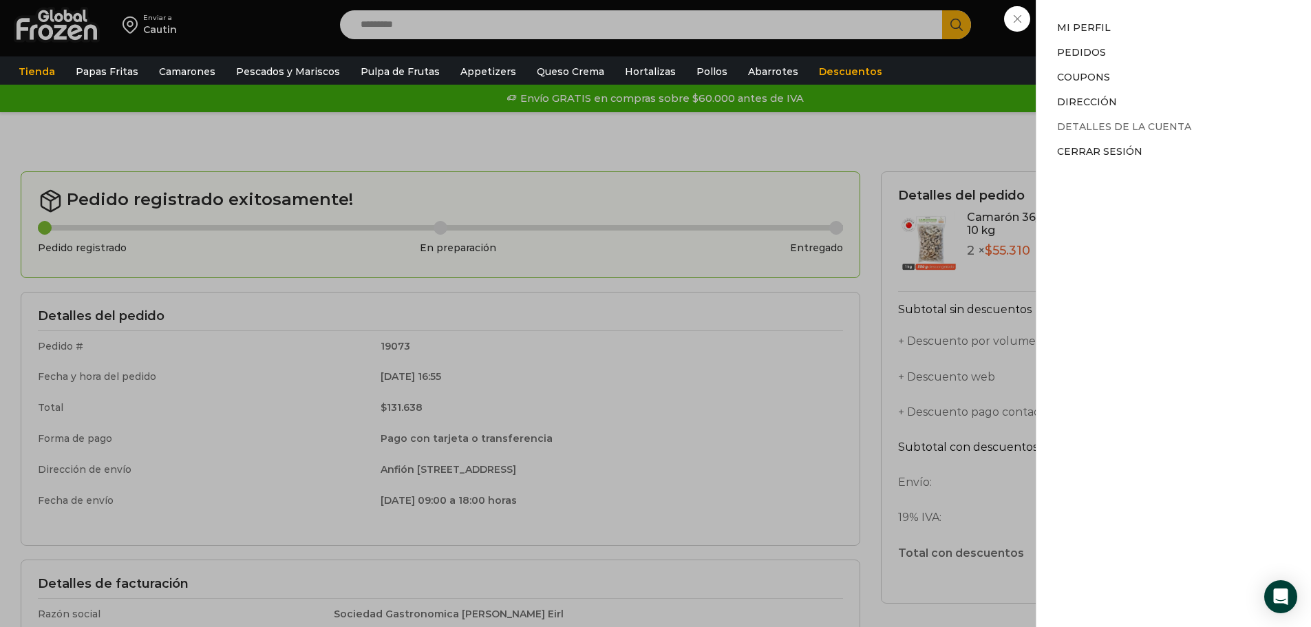
click at [1086, 124] on link "Detalles de la cuenta" at bounding box center [1124, 126] width 134 height 12
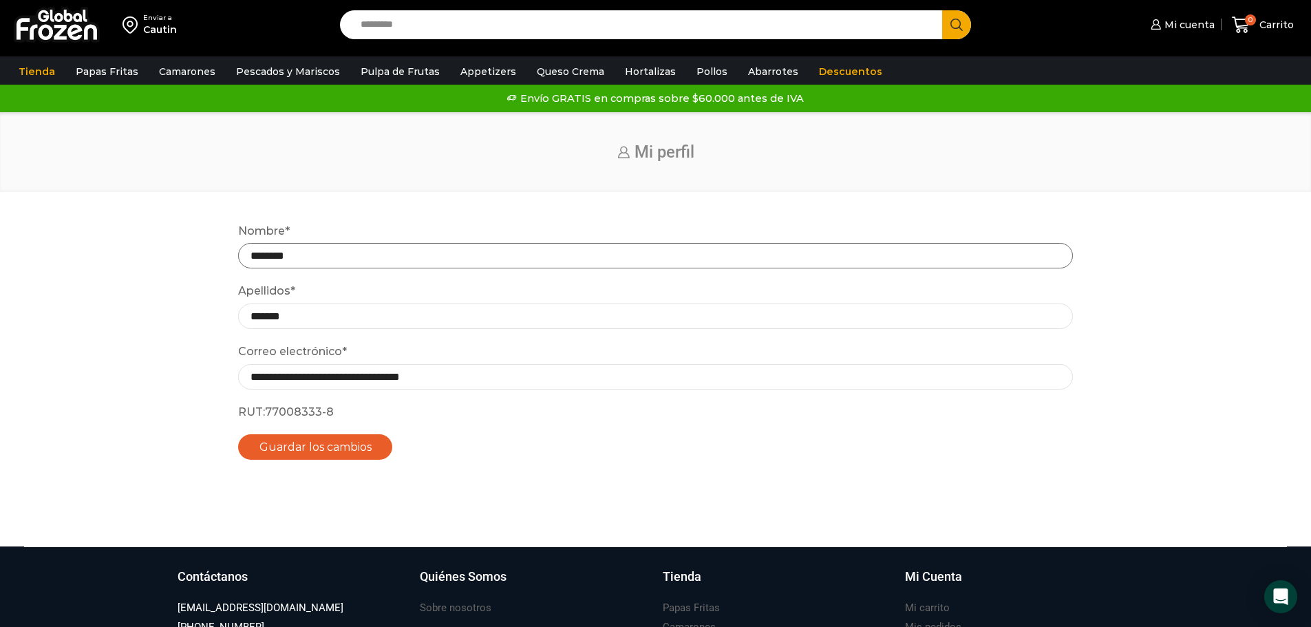
drag, startPoint x: 331, startPoint y: 250, endPoint x: 211, endPoint y: 253, distance: 120.5
click at [211, 253] on div "**********" at bounding box center [656, 353] width 1284 height 262
type input "*******"
click at [295, 317] on input "*******" at bounding box center [655, 316] width 835 height 25
type input "*"
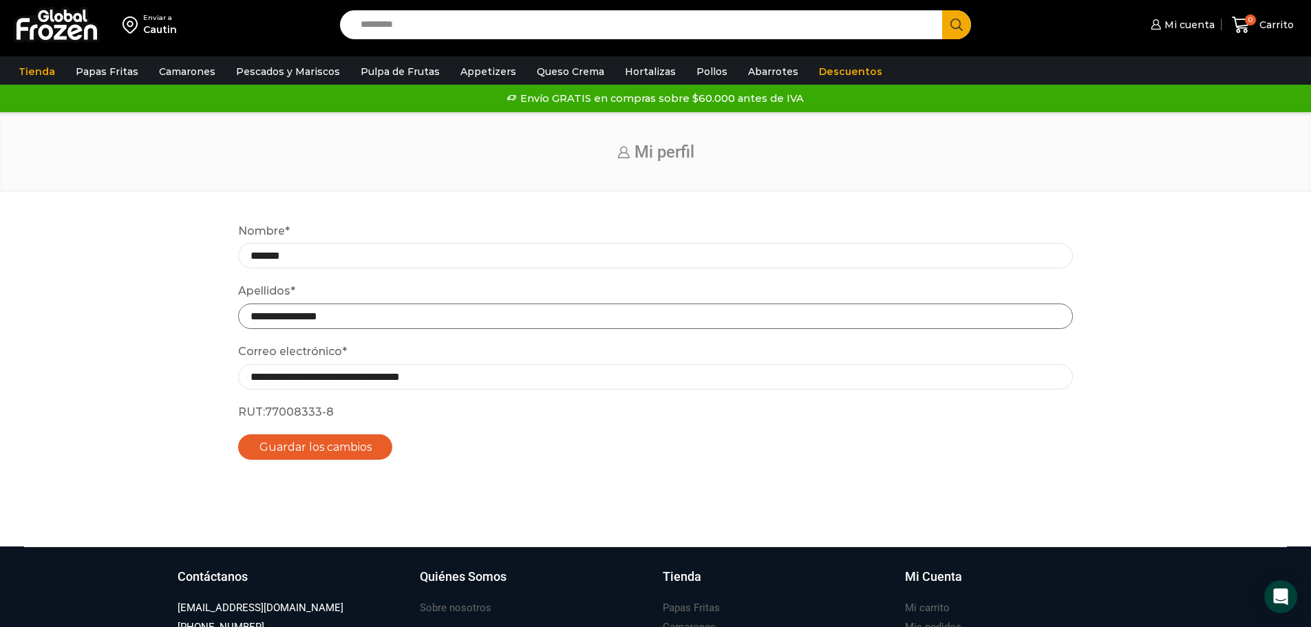
type input "**********"
click at [337, 445] on button "Guardar los cambios" at bounding box center [315, 446] width 155 height 25
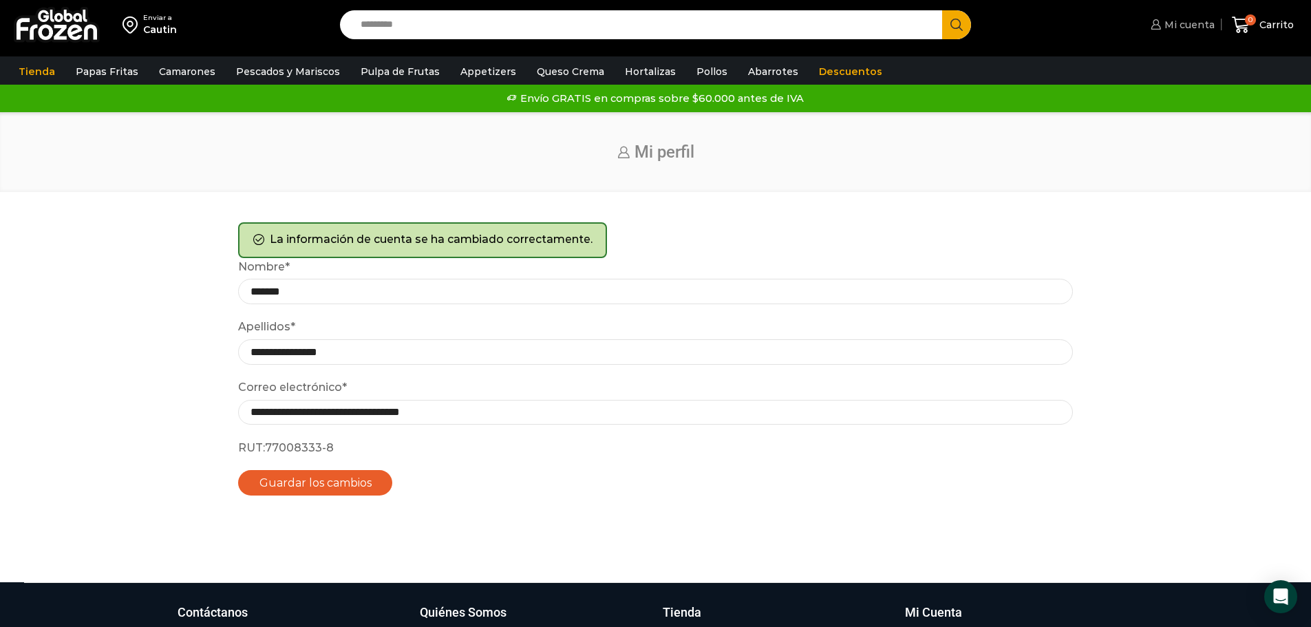
click at [1197, 23] on span "Mi cuenta" at bounding box center [1188, 25] width 54 height 14
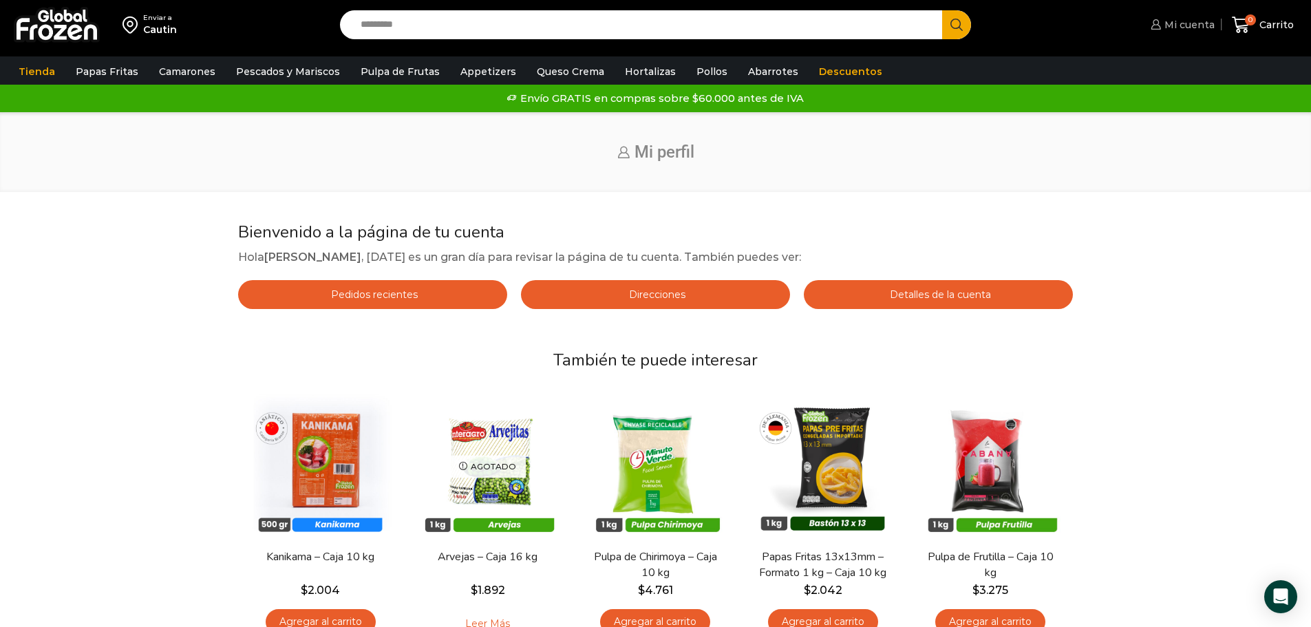
click at [1183, 22] on span "Mi cuenta" at bounding box center [1188, 25] width 54 height 14
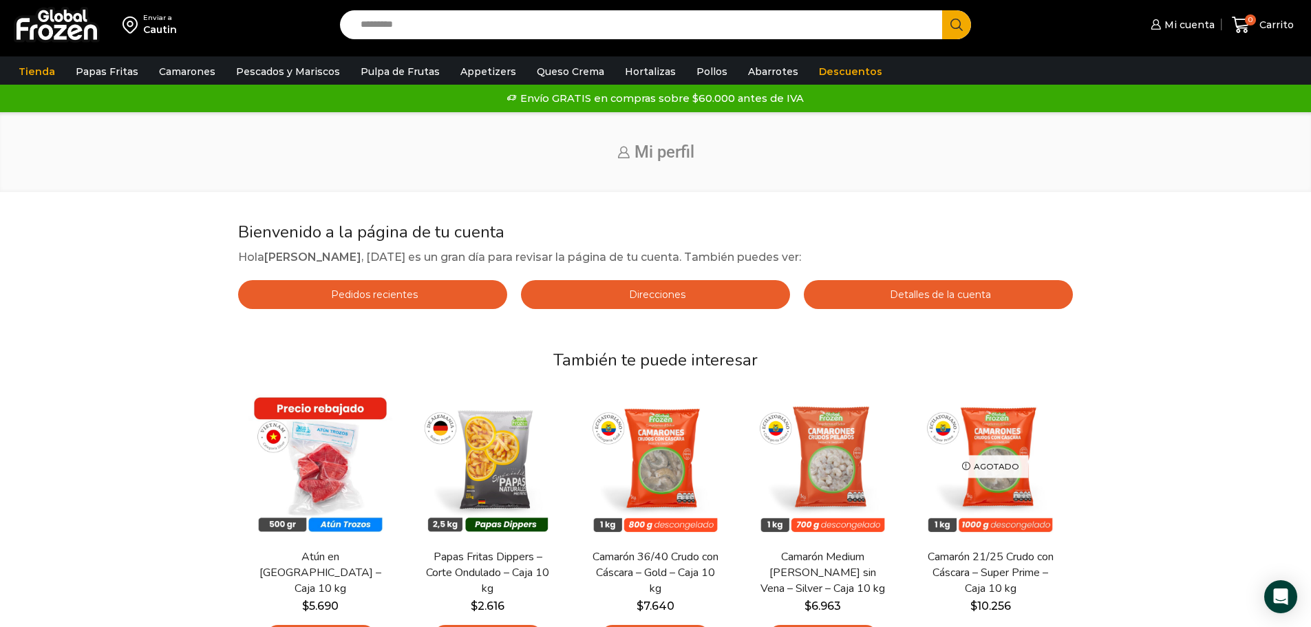
click at [655, 288] on link "Direcciones" at bounding box center [655, 294] width 269 height 29
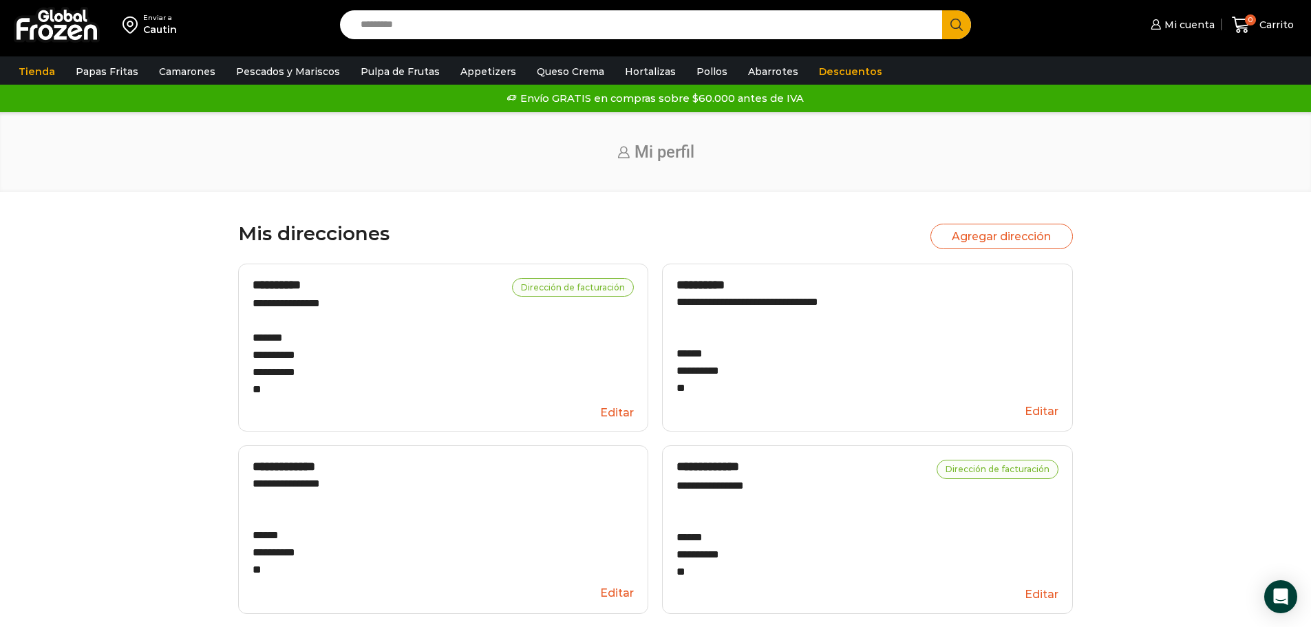
click at [1039, 411] on button "Editar" at bounding box center [868, 411] width 382 height 25
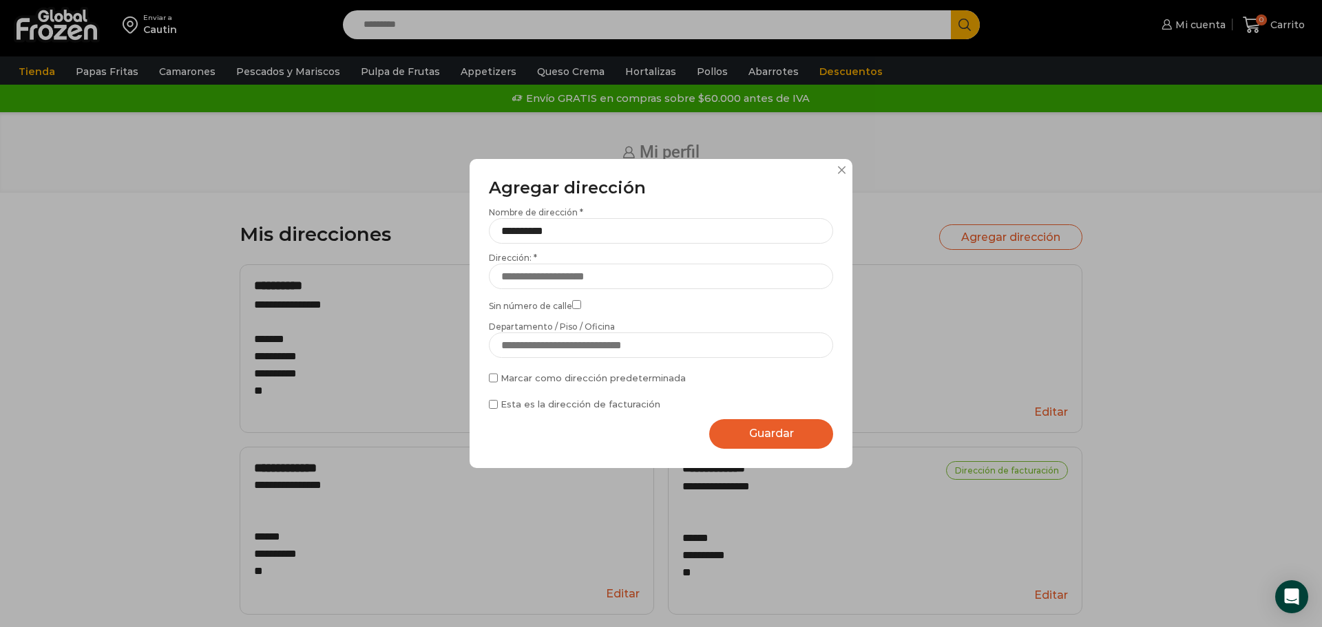
click at [839, 169] on button at bounding box center [841, 170] width 8 height 8
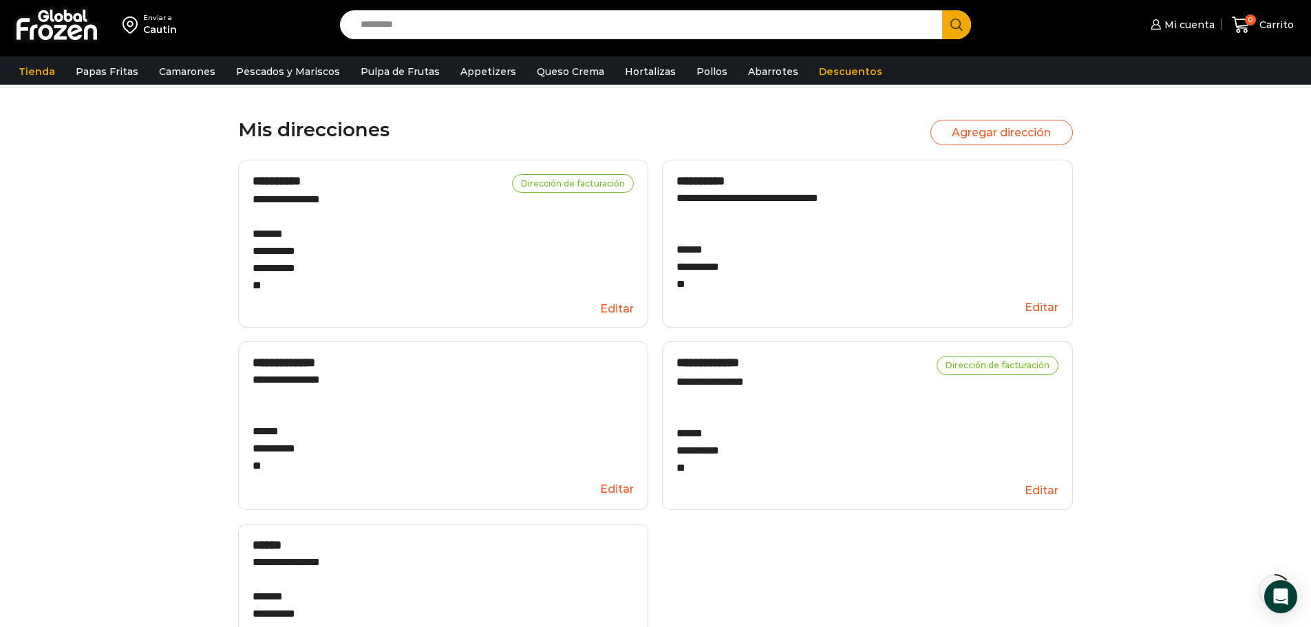
scroll to position [138, 0]
